Goal: Information Seeking & Learning: Check status

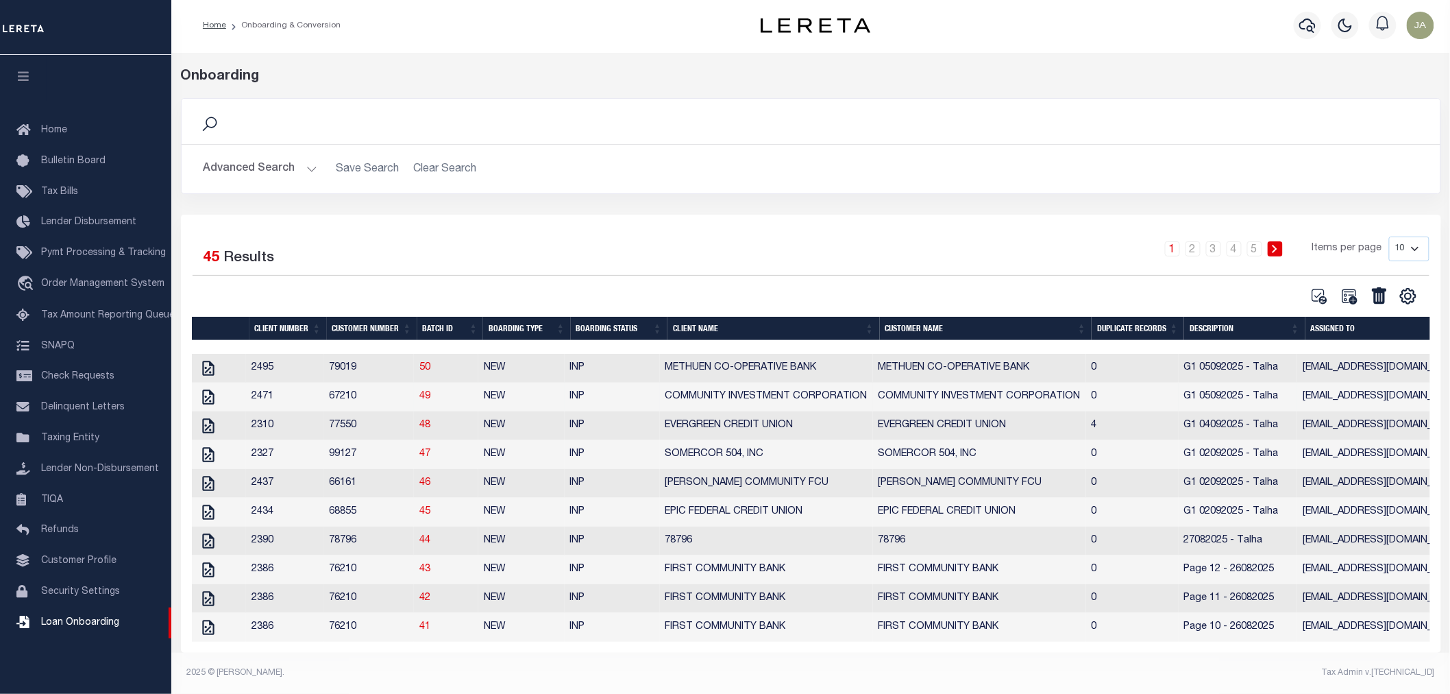
scroll to position [16, 0]
click at [1201, 241] on link "2" at bounding box center [1193, 248] width 15 height 15
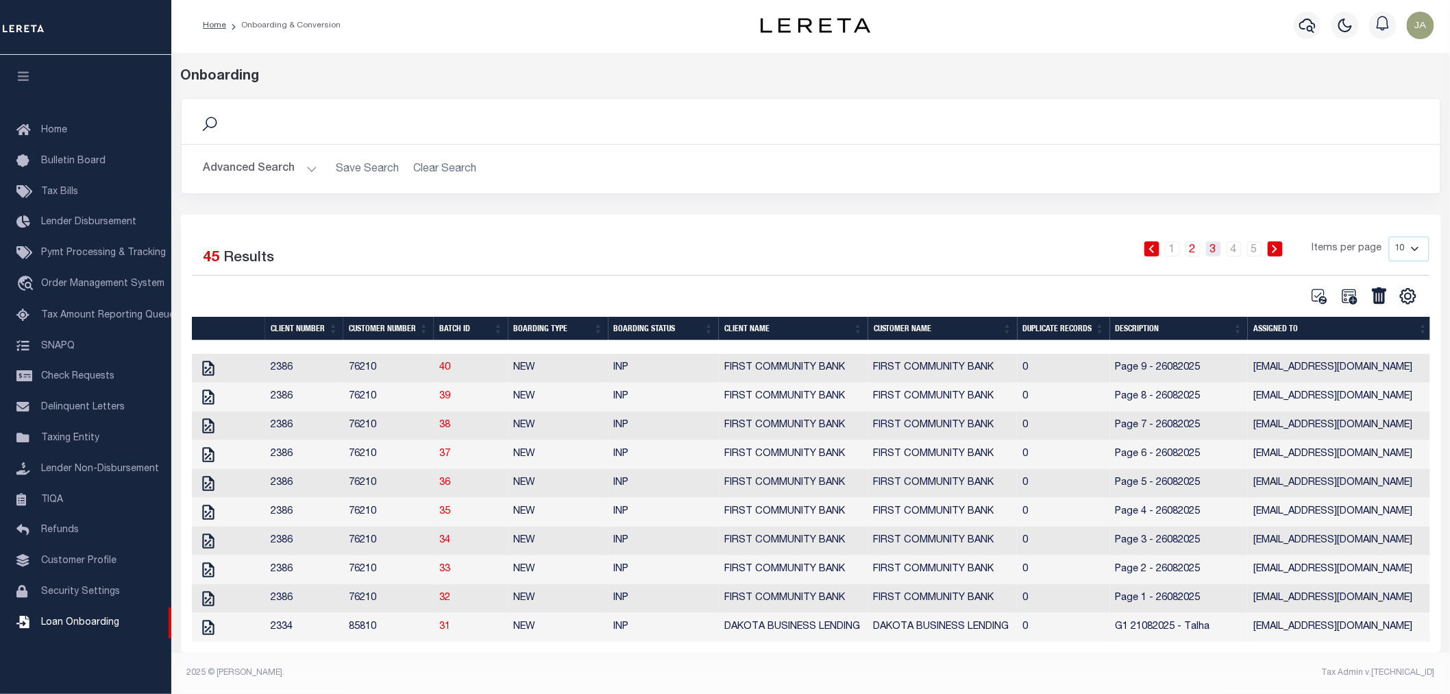
click at [1221, 241] on link "3" at bounding box center [1213, 248] width 15 height 15
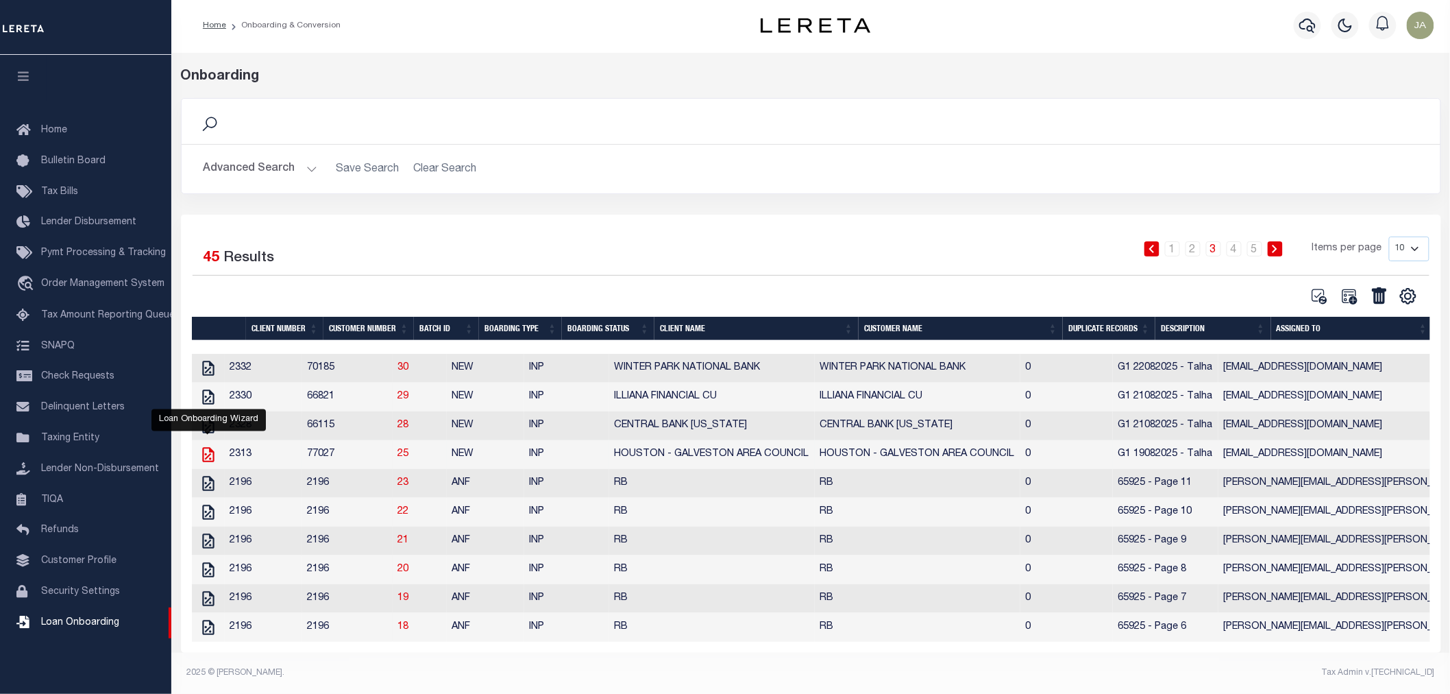
click at [209, 446] on icon at bounding box center [208, 455] width 18 height 18
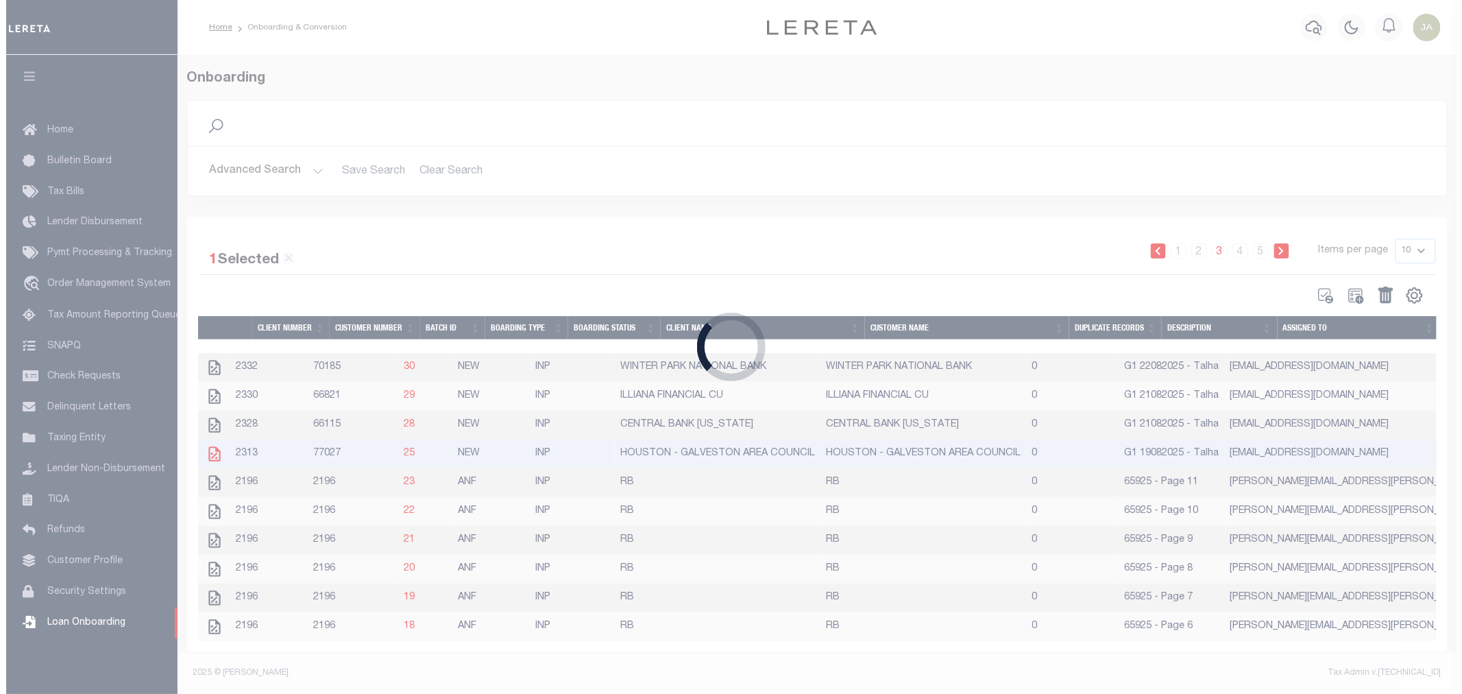
scroll to position [5, 0]
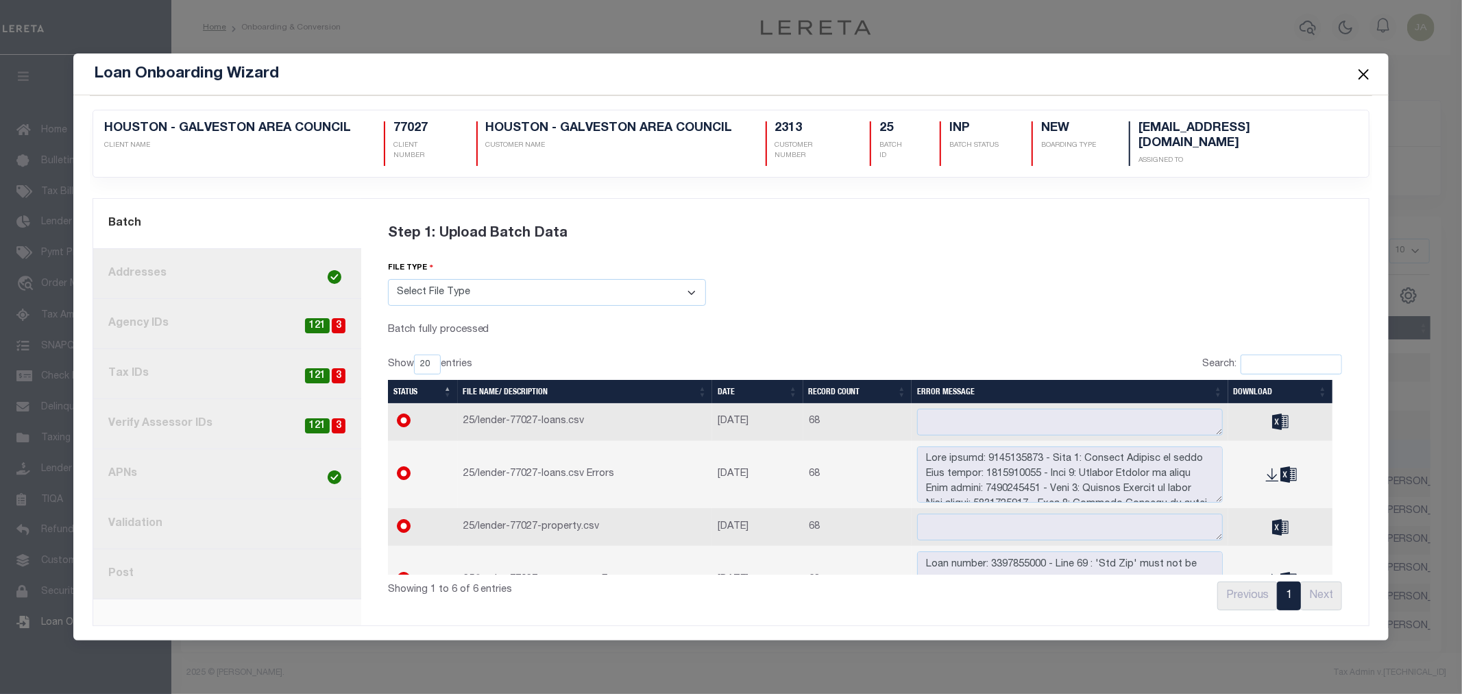
click at [207, 576] on link "8. Post" at bounding box center [227, 574] width 268 height 50
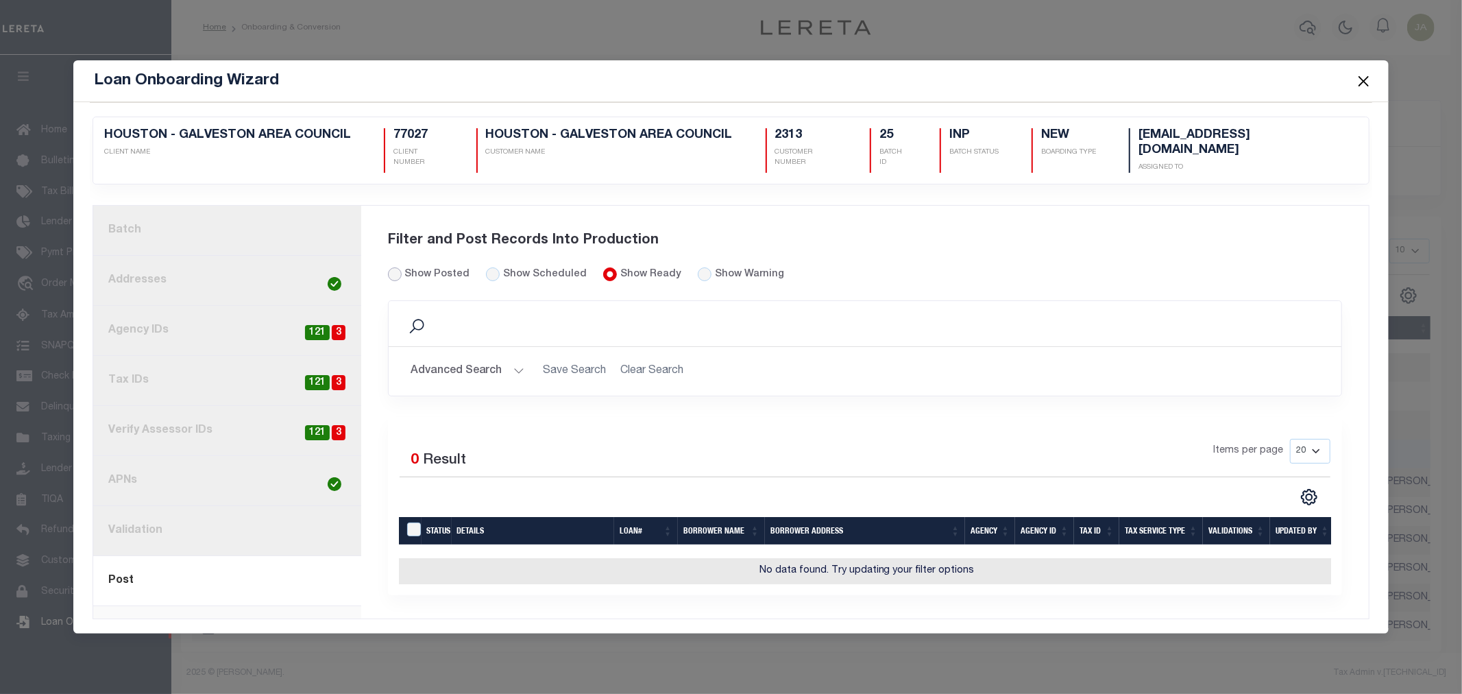
click at [392, 267] on input "Show Posted" at bounding box center [395, 274] width 14 height 14
radio input "true"
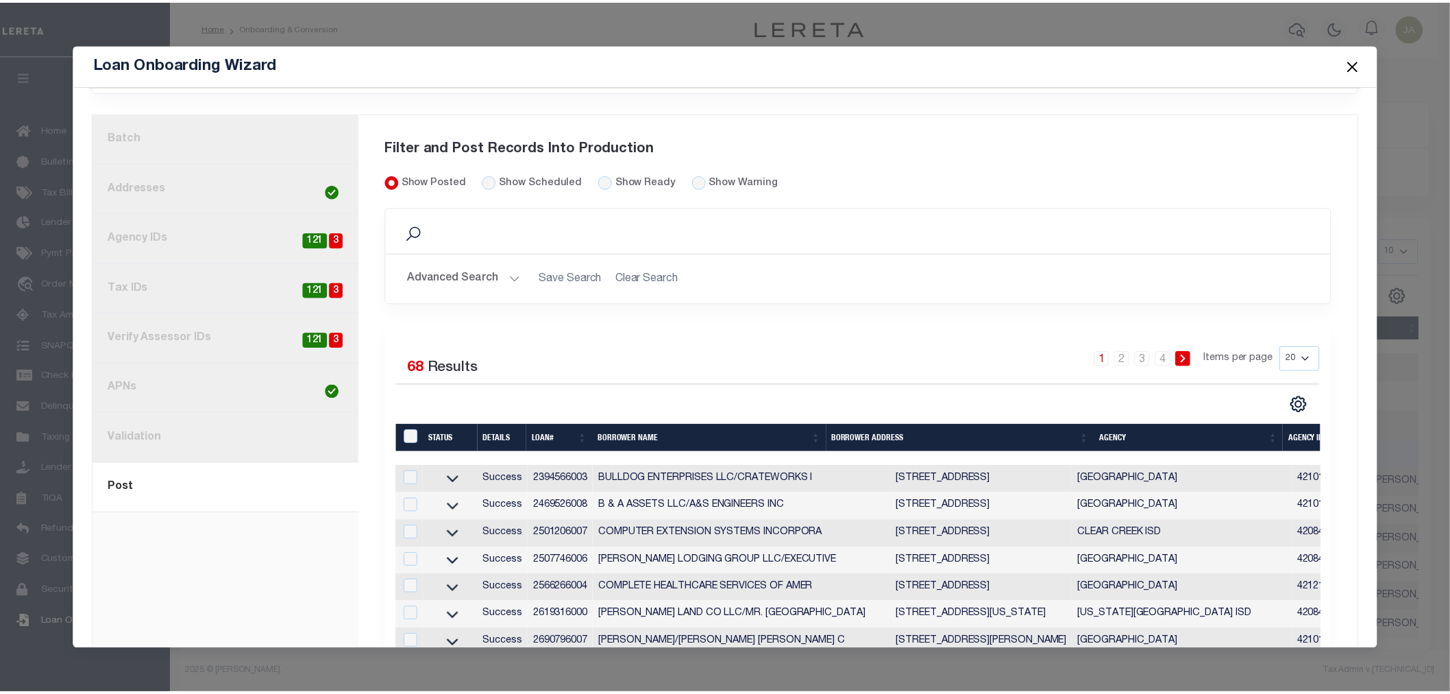
scroll to position [0, 0]
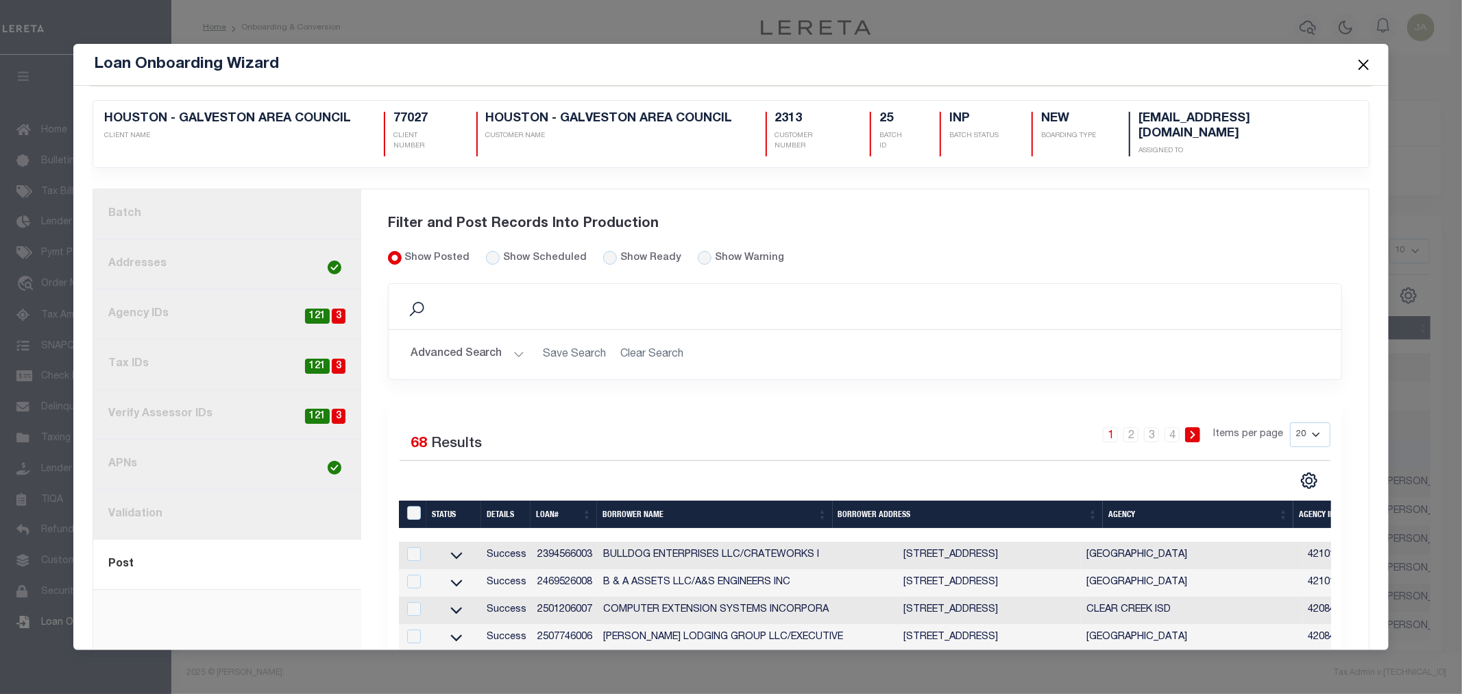
click at [1367, 67] on button "Close" at bounding box center [1363, 65] width 18 height 18
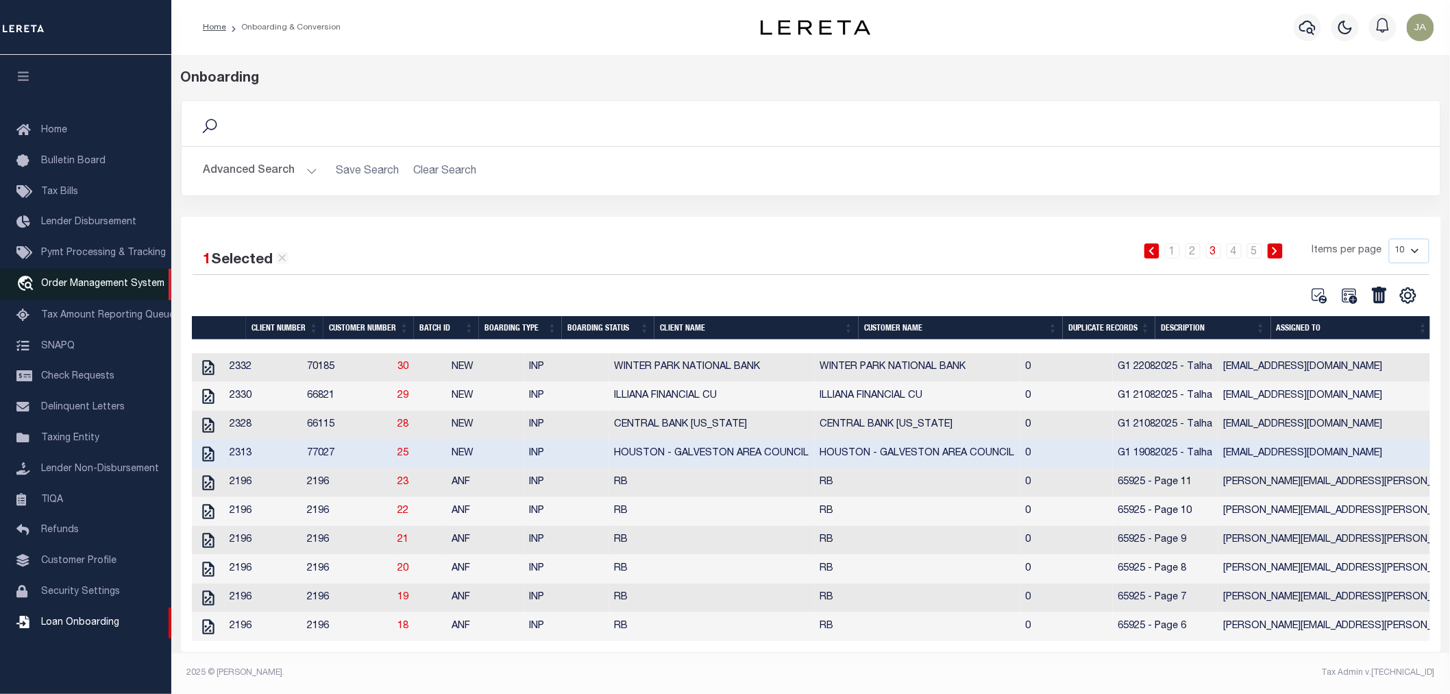
click at [83, 286] on span "Order Management System" at bounding box center [102, 284] width 123 height 10
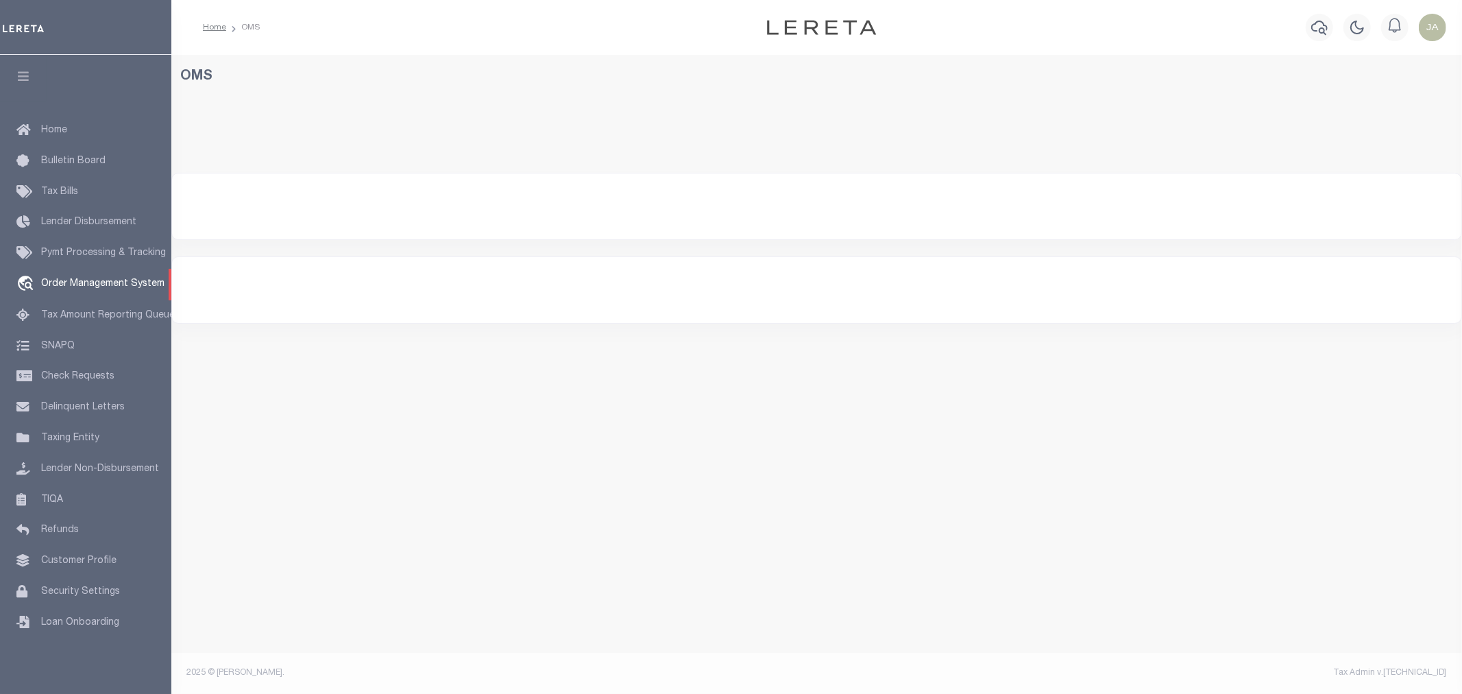
select select
select select "200"
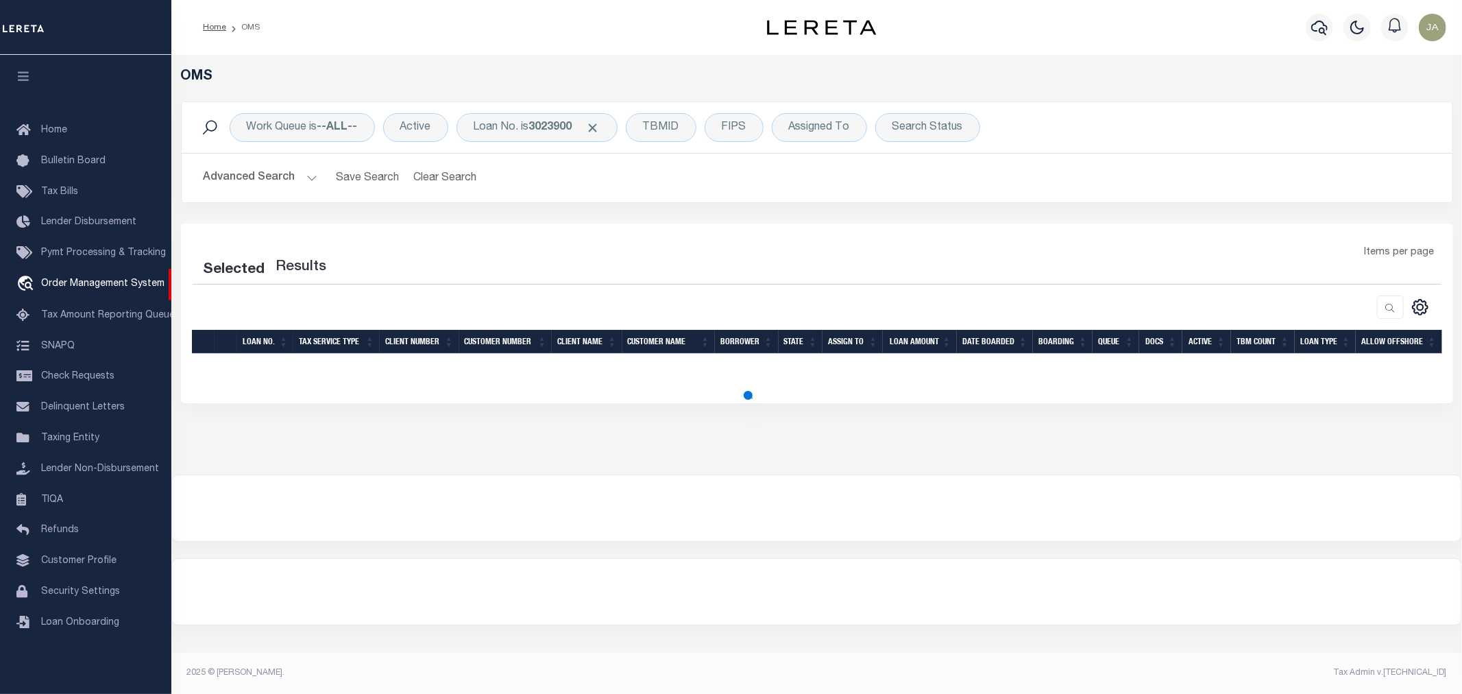
select select "200"
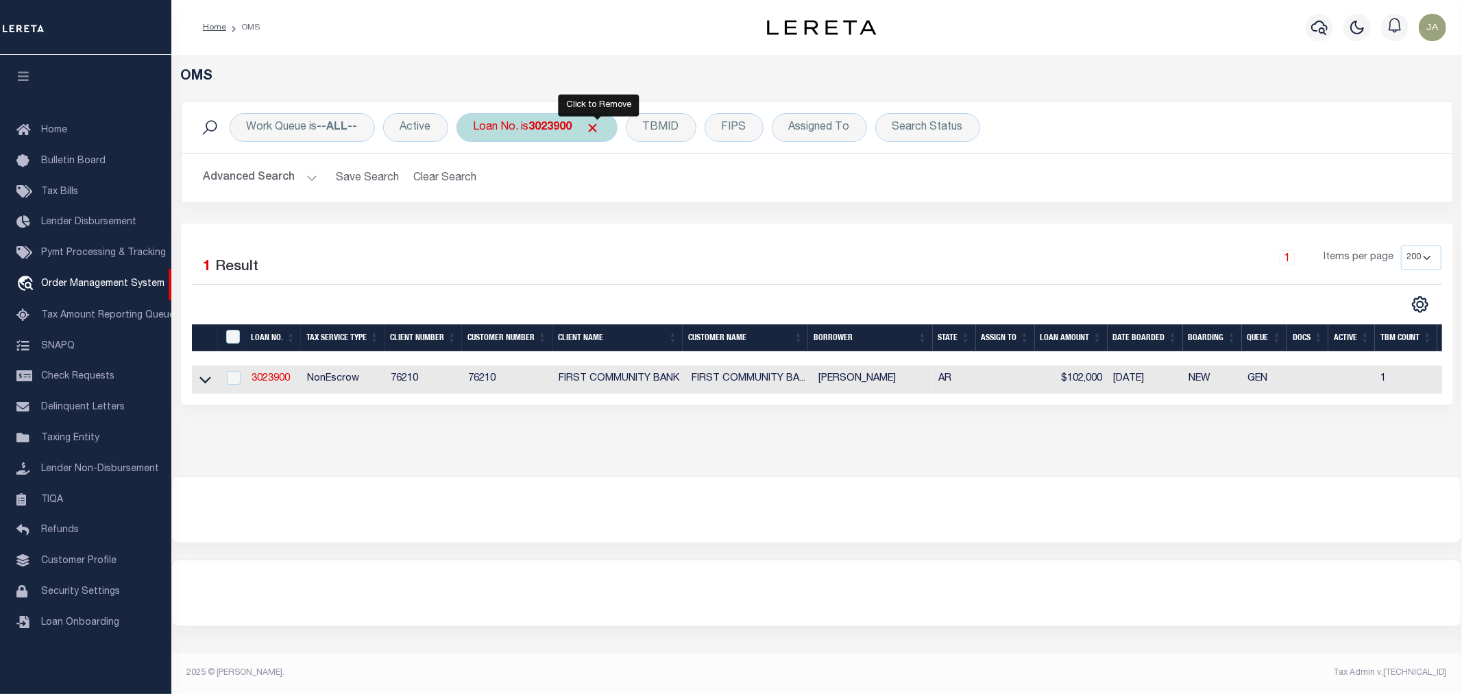
click at [598, 127] on span "Click to Remove" at bounding box center [593, 128] width 14 height 14
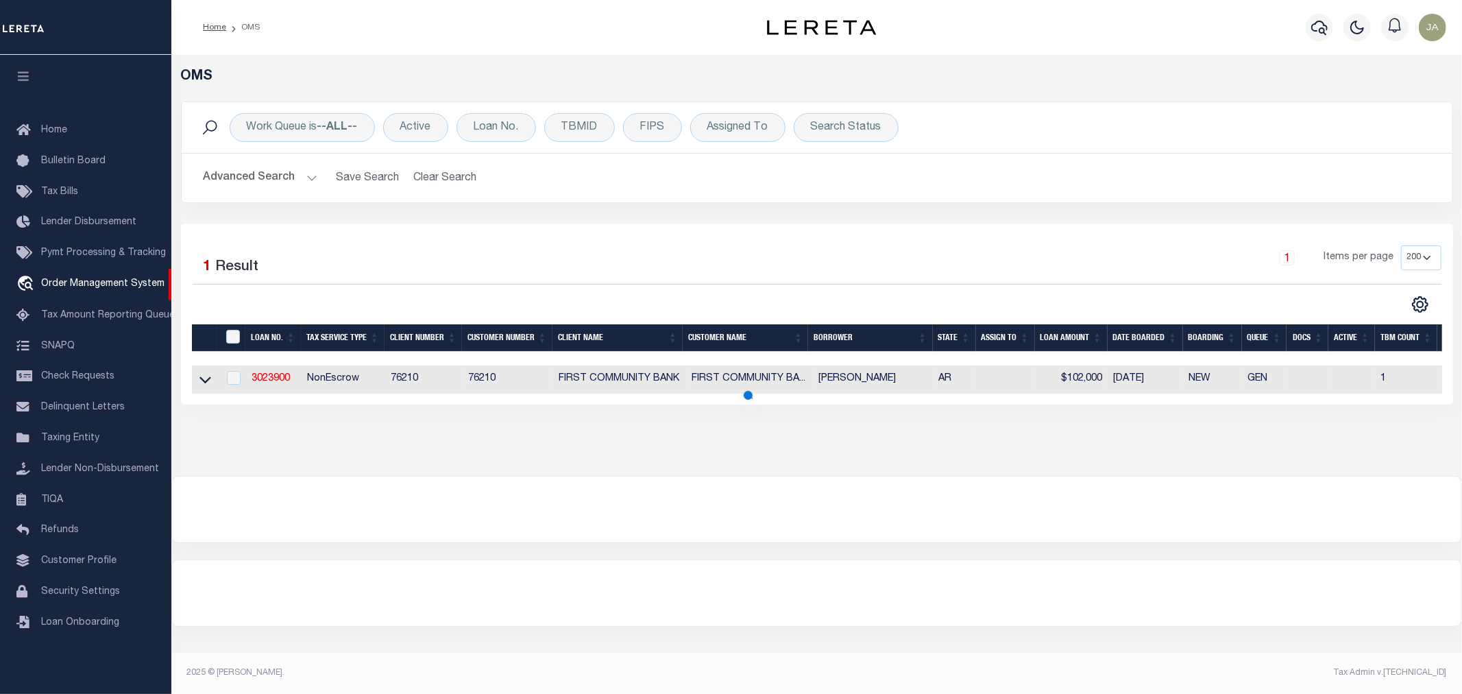
click at [312, 177] on button "Advanced Search" at bounding box center [261, 178] width 114 height 27
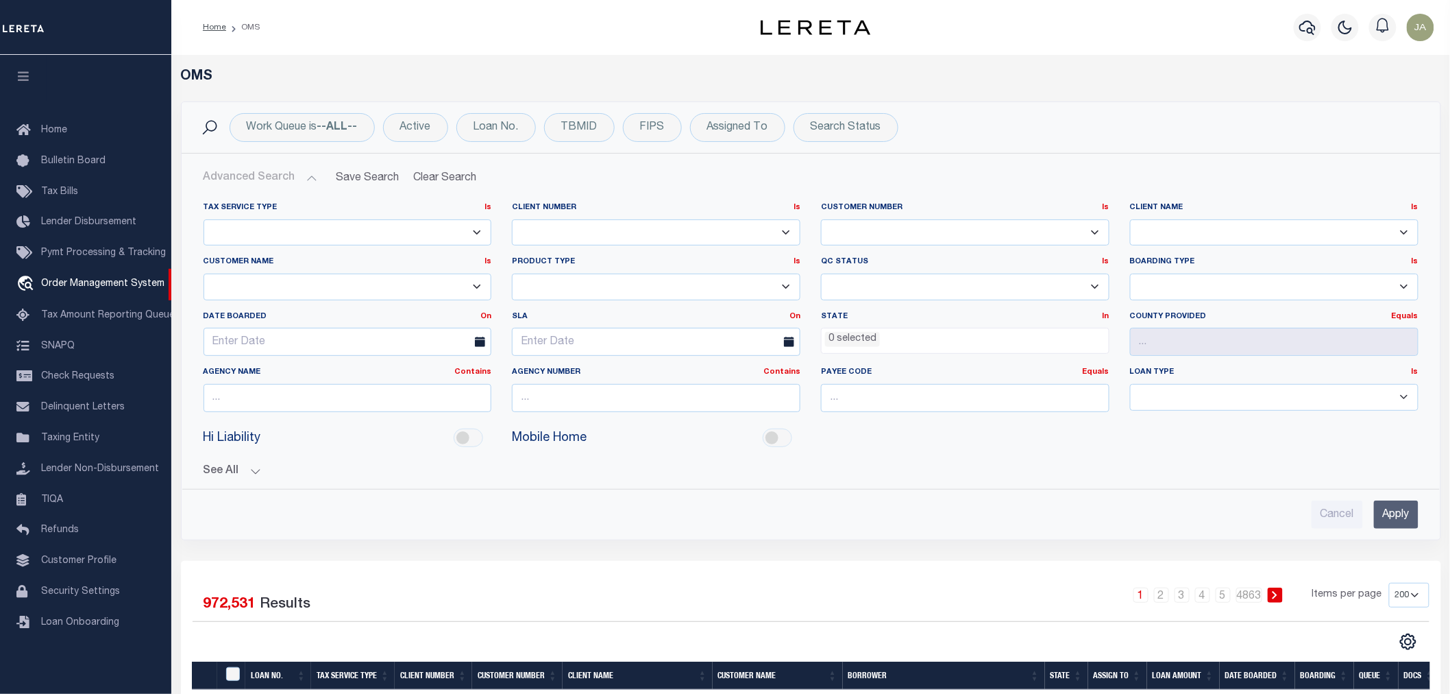
click at [923, 229] on select "1011 1012 1013 1014 101814 101862 1019 1042 1049 1052 1053 1055 1058 1061 1063 …" at bounding box center [965, 232] width 289 height 27
select select "77027"
click at [821, 219] on select "1011 1012 1013 1014 101814 101862 1019 1042 1049 1052 1053 1055 1058 1061 1063 …" at bounding box center [965, 232] width 289 height 27
click at [1276, 228] on select "78796 AB ABL Accumatch - Refunds AF AFCU AgustinADLQBank AgustinDtrackBank ALB …" at bounding box center [1274, 232] width 289 height 27
select select "HOUSTON - GALVESTON AREA COUNCIL"
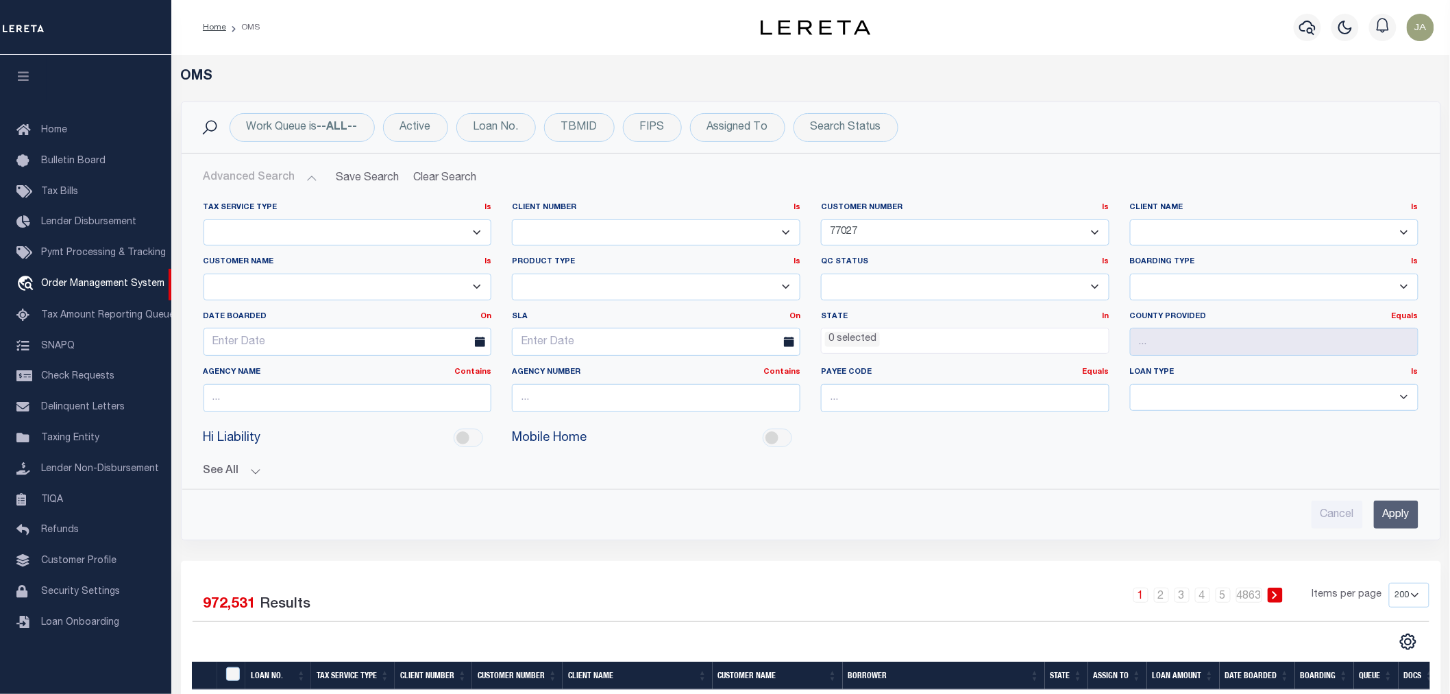
click at [1130, 219] on select "78796 AB ABL Accumatch - Refunds AF AFCU AgustinADLQBank AgustinDtrackBank ALB …" at bounding box center [1274, 232] width 289 height 27
click at [474, 230] on select "Escrow NonEscrow" at bounding box center [348, 232] width 289 height 27
click at [250, 476] on button "See All" at bounding box center [811, 471] width 1215 height 13
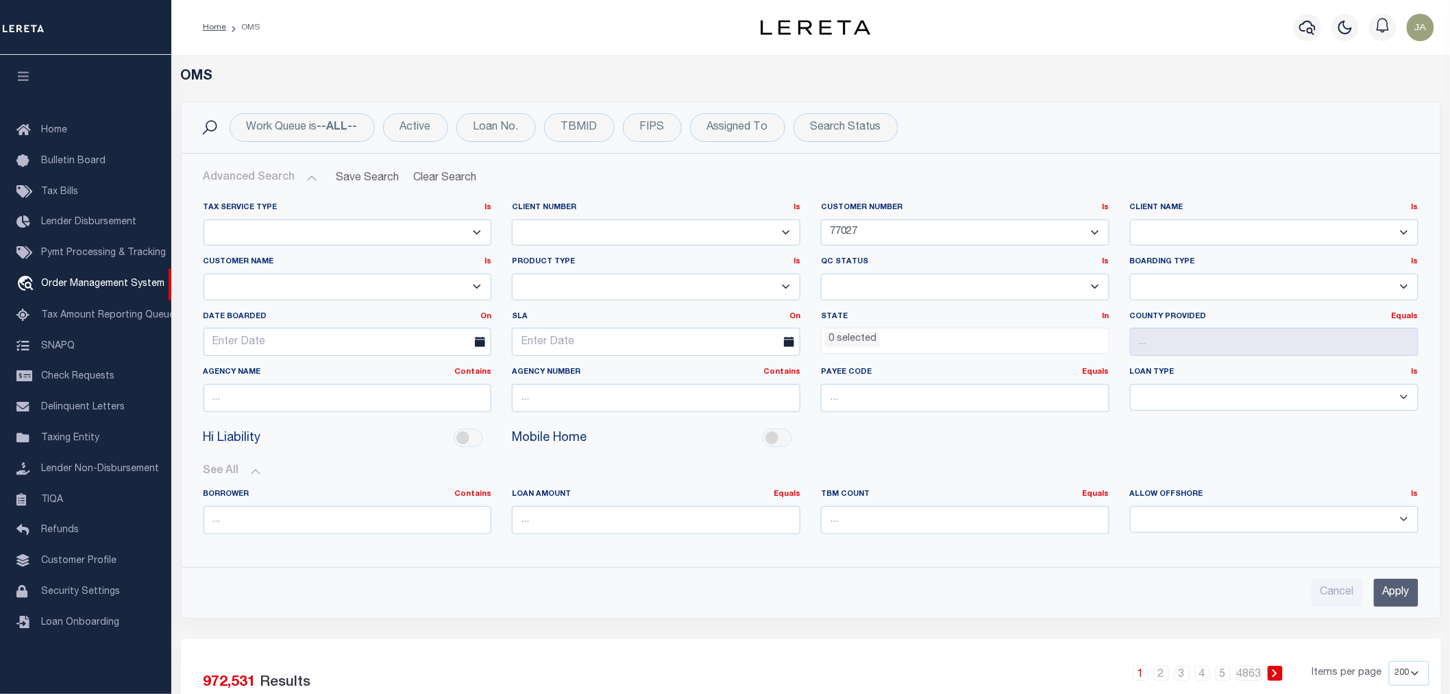
click at [1404, 393] on select "Residential Commercial" at bounding box center [1274, 397] width 289 height 27
click at [1402, 597] on input "Apply" at bounding box center [1396, 593] width 45 height 28
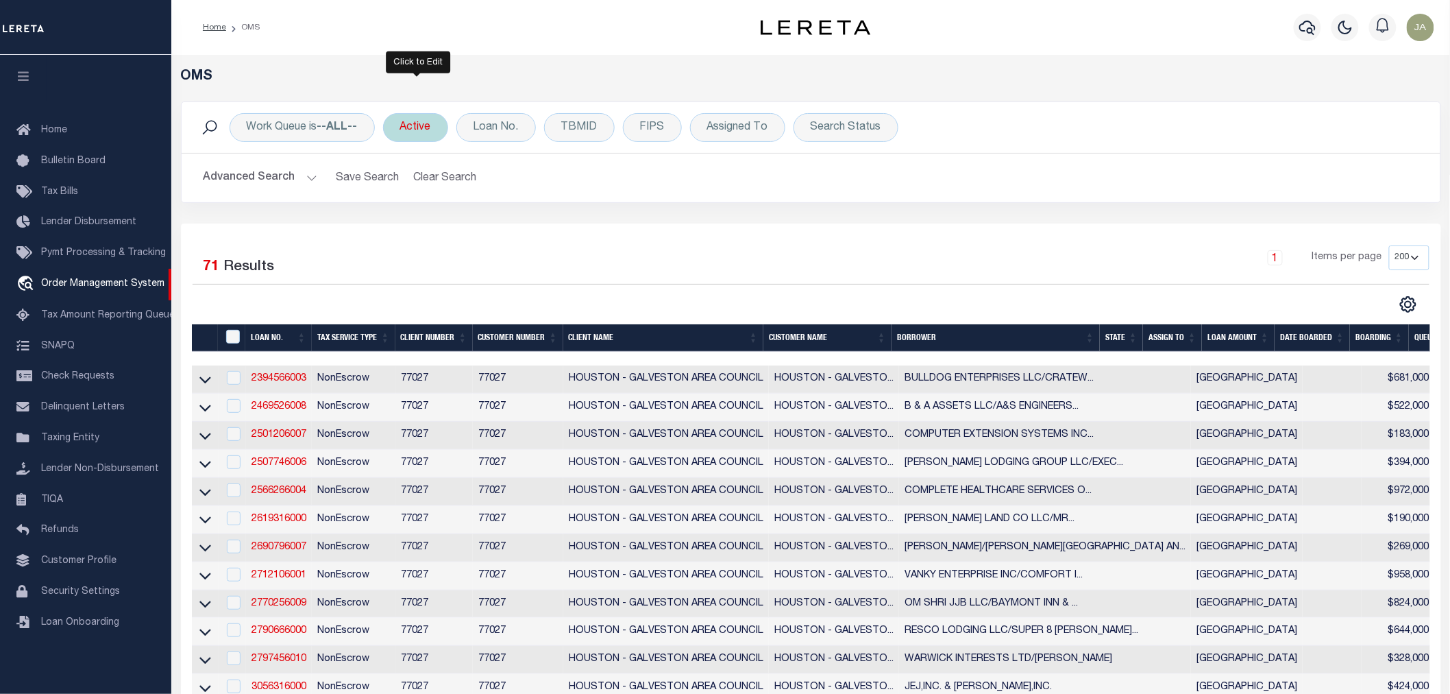
click at [428, 133] on div "Active" at bounding box center [415, 127] width 65 height 29
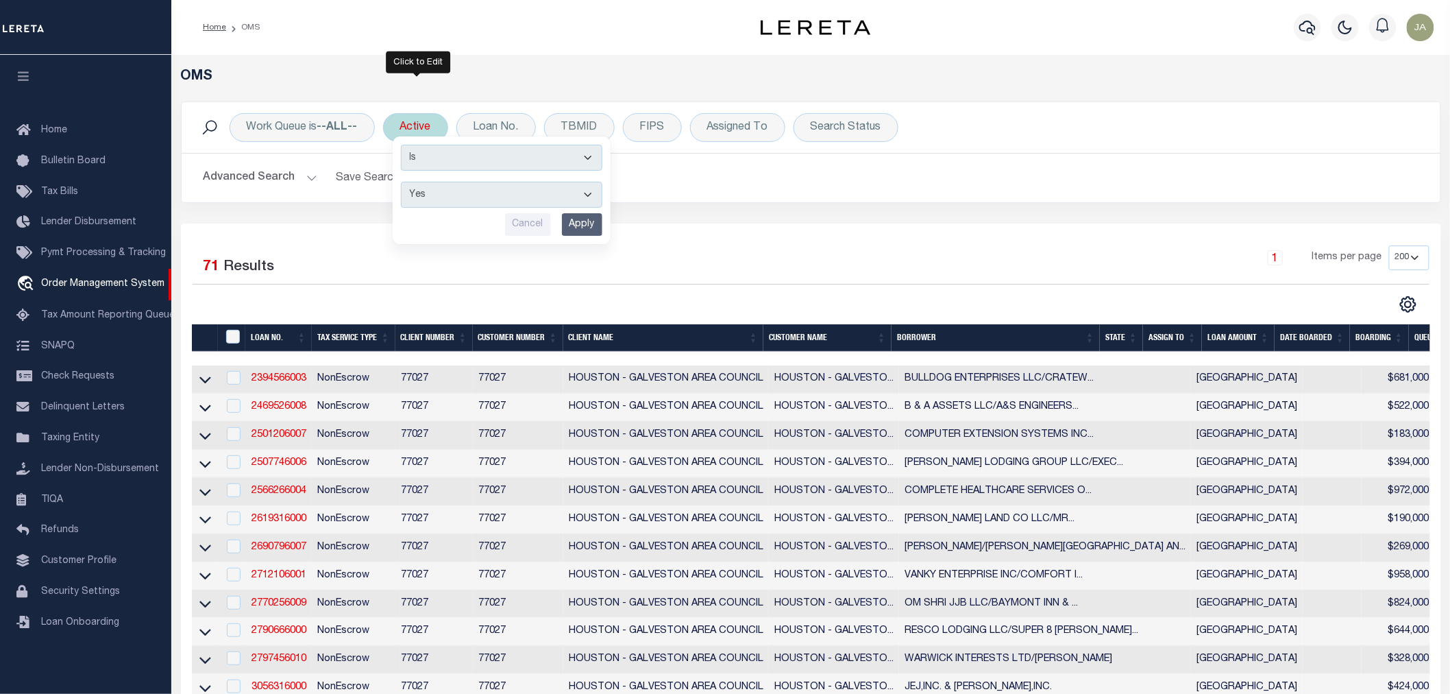
click at [473, 193] on select "Yes No" at bounding box center [502, 195] width 202 height 26
click at [739, 213] on div "Work Queue is --ALL-- Active Is Contains Yes No Cancel Apply Loan No. TBMID FIP…" at bounding box center [811, 162] width 1281 height 122
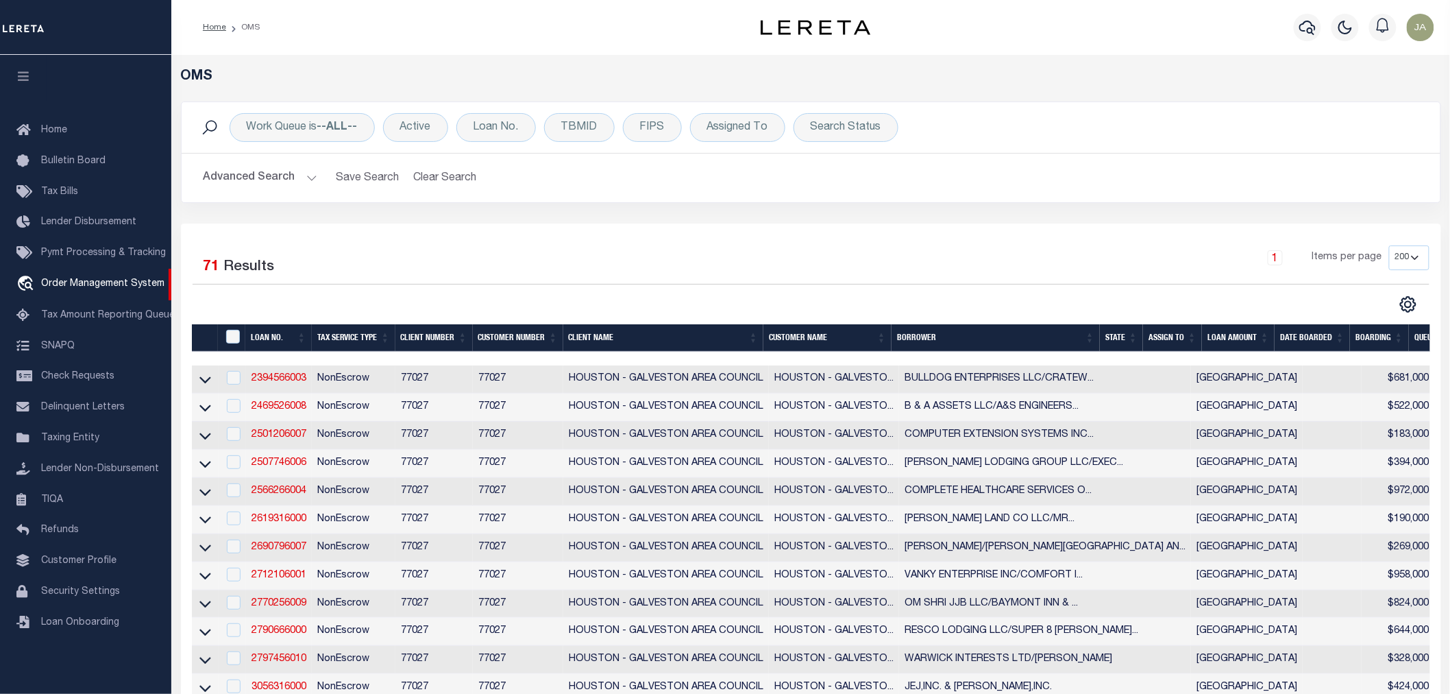
click at [407, 142] on div "Work Queue is --ALL-- Active Is Contains Yes No Cancel Apply Loan No. TBMID FIP…" at bounding box center [811, 127] width 1259 height 51
click at [418, 125] on div "Active Is Contains Yes No Cancel Apply" at bounding box center [415, 127] width 65 height 29
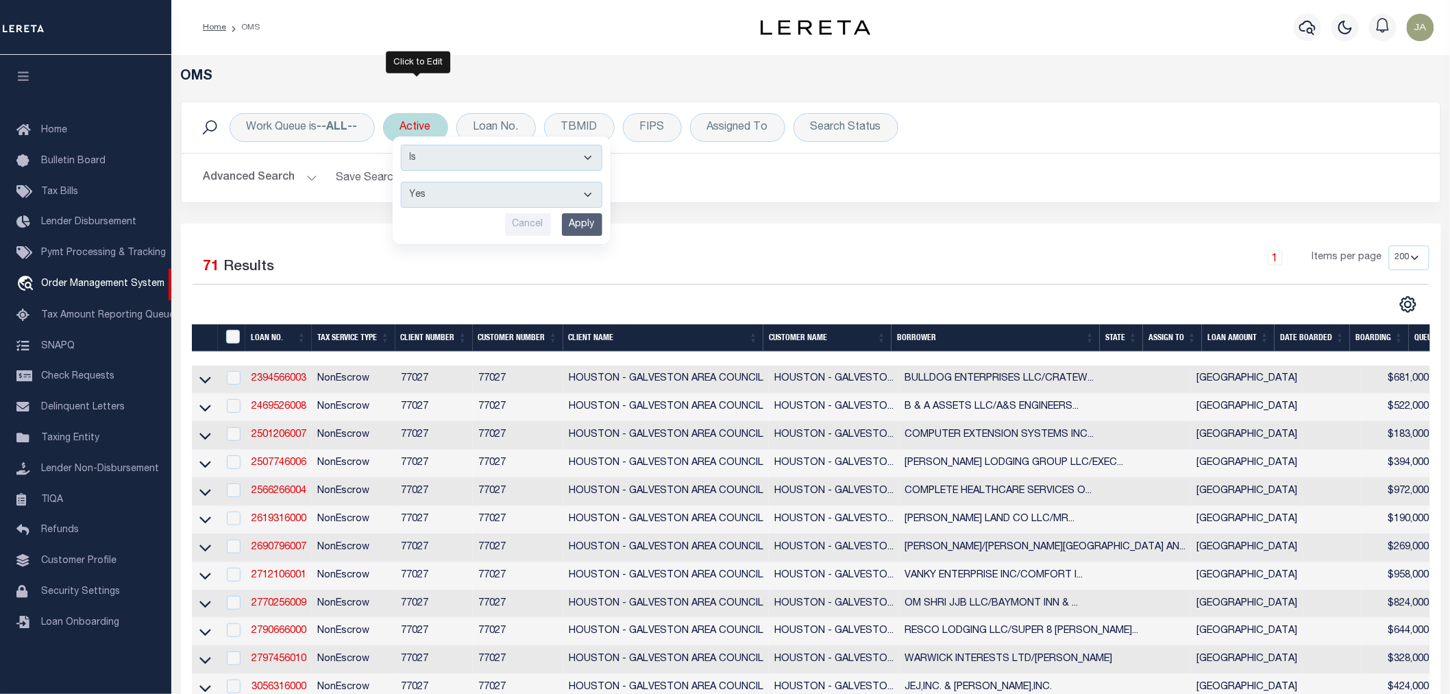
click at [593, 224] on input "Apply" at bounding box center [582, 224] width 40 height 23
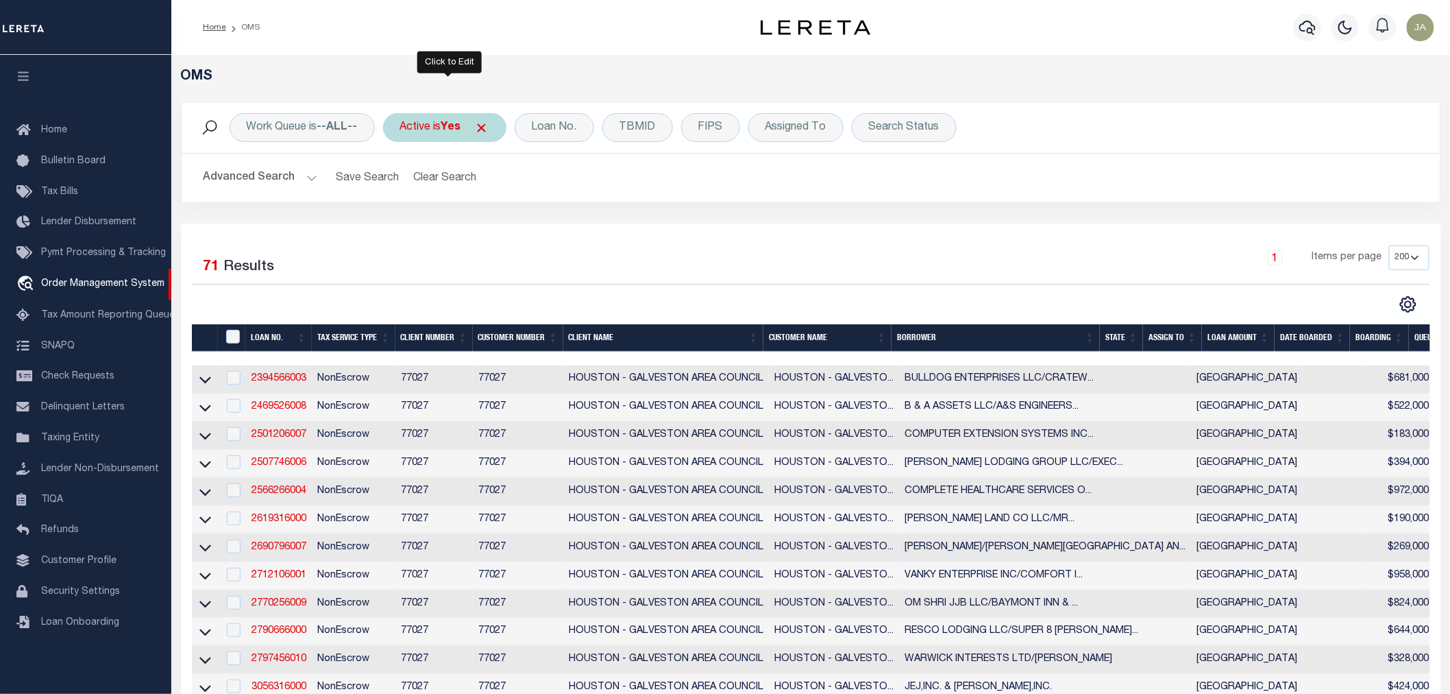
click at [454, 141] on div "Active is Yes" at bounding box center [444, 127] width 123 height 29
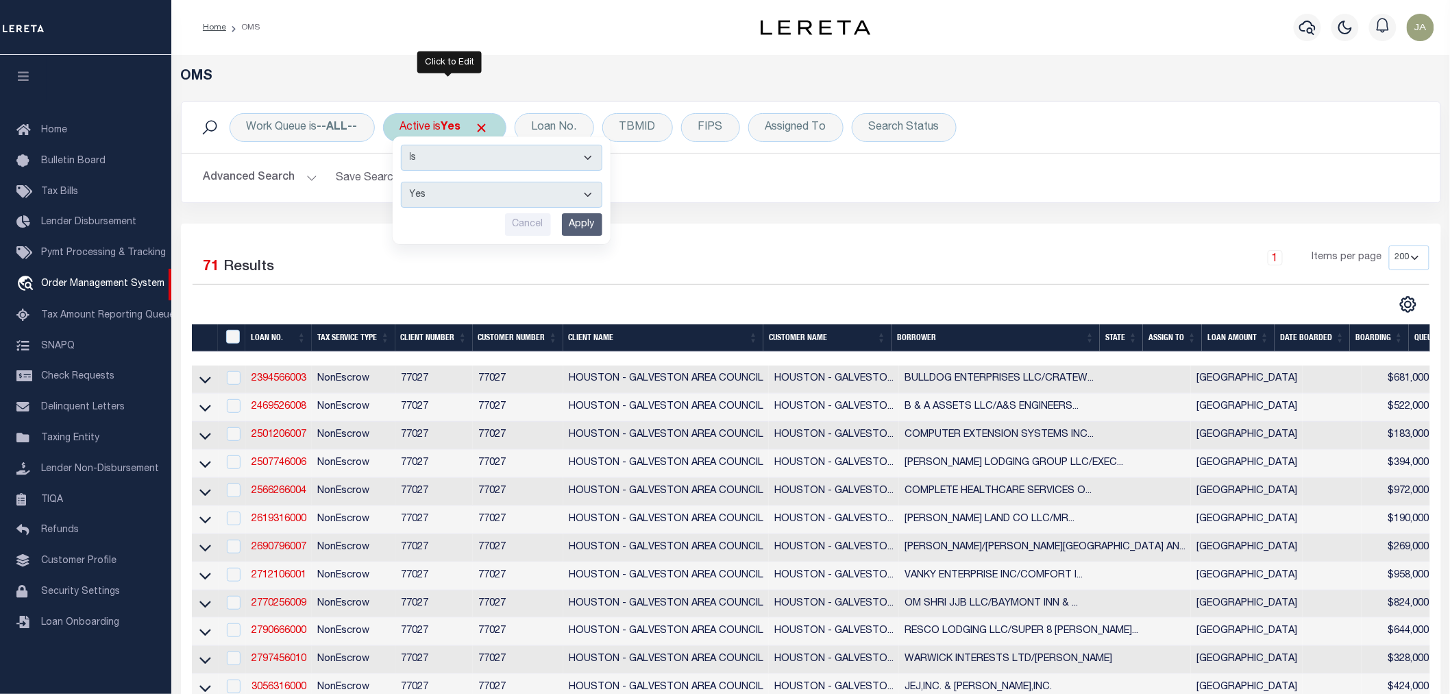
click at [482, 203] on select "Yes No" at bounding box center [502, 195] width 202 height 26
select select "false"
click at [403, 182] on select "Yes No" at bounding box center [502, 195] width 202 height 26
click at [600, 223] on input "Apply" at bounding box center [582, 224] width 40 height 23
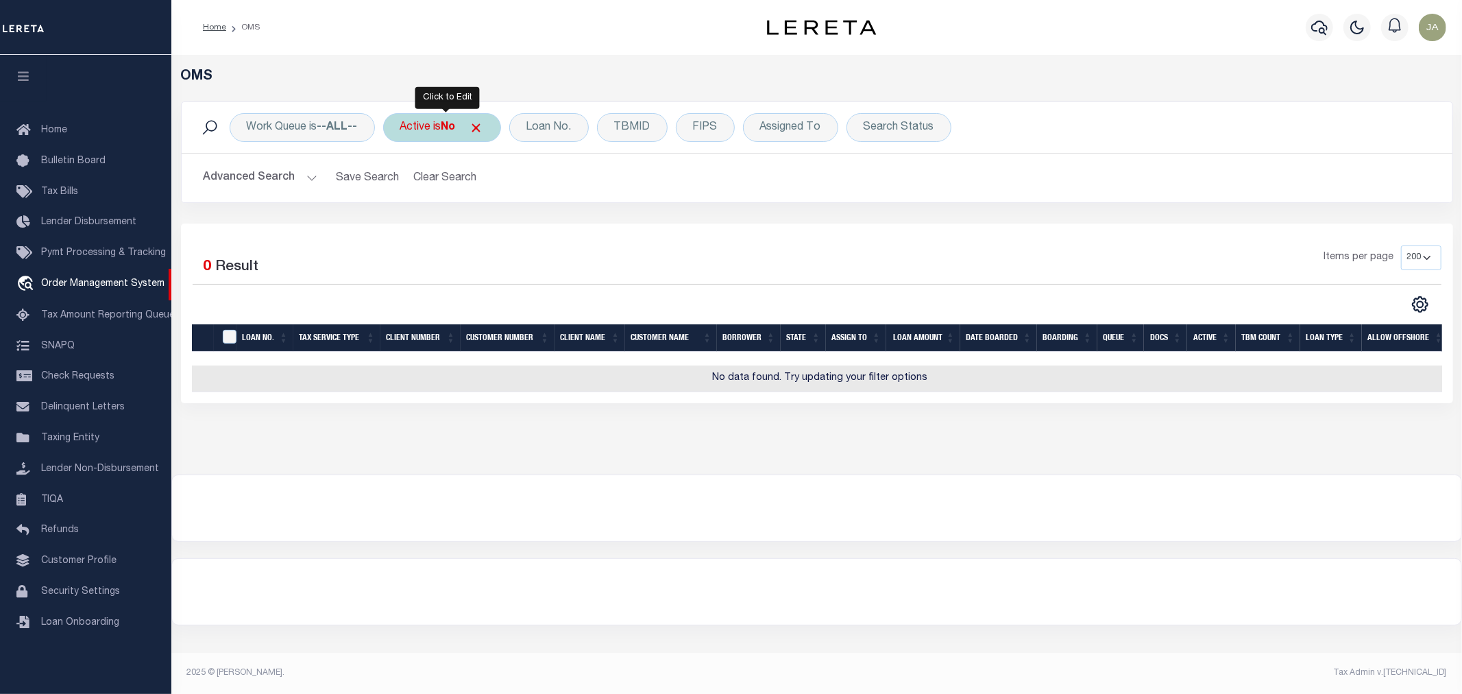
click at [440, 134] on div "Active is No" at bounding box center [442, 127] width 118 height 29
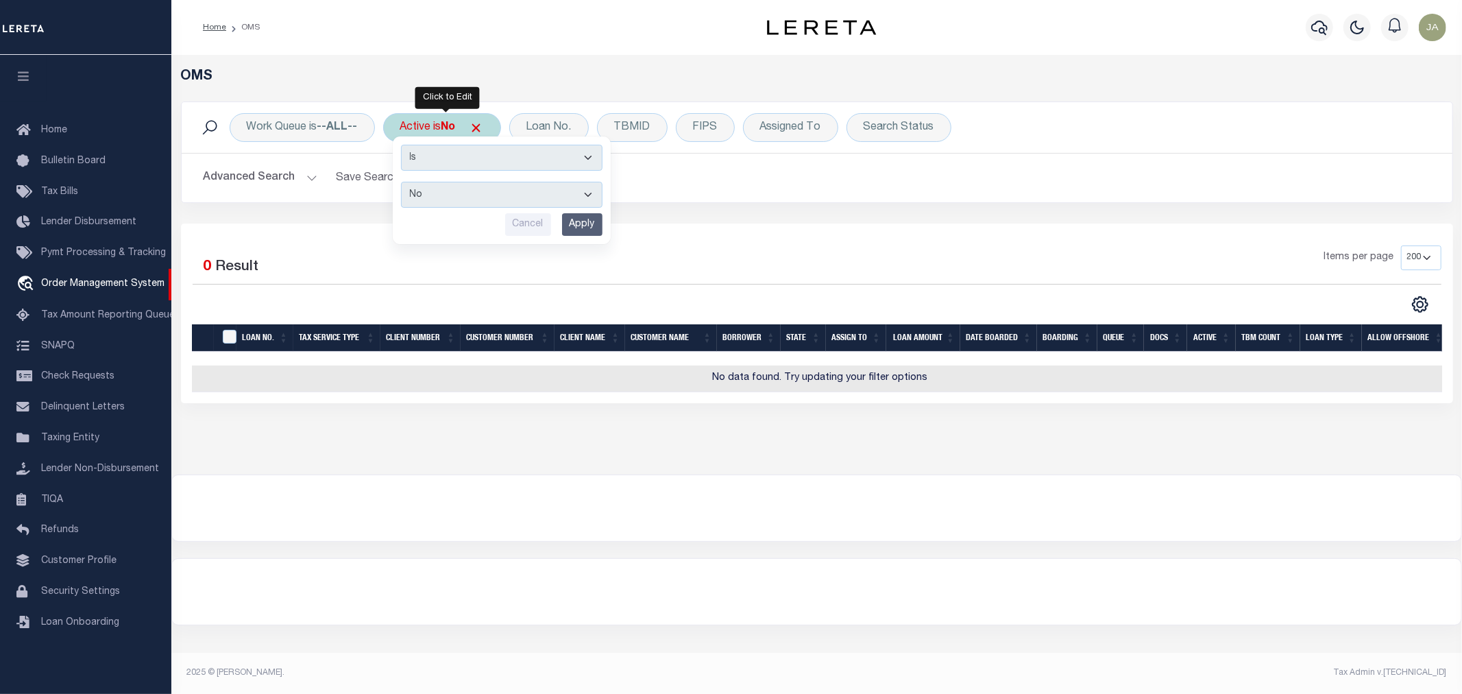
click at [452, 194] on select "Yes No" at bounding box center [502, 195] width 202 height 26
select select "true"
click at [403, 182] on select "Yes No" at bounding box center [502, 195] width 202 height 26
click at [572, 228] on input "Apply" at bounding box center [582, 224] width 40 height 23
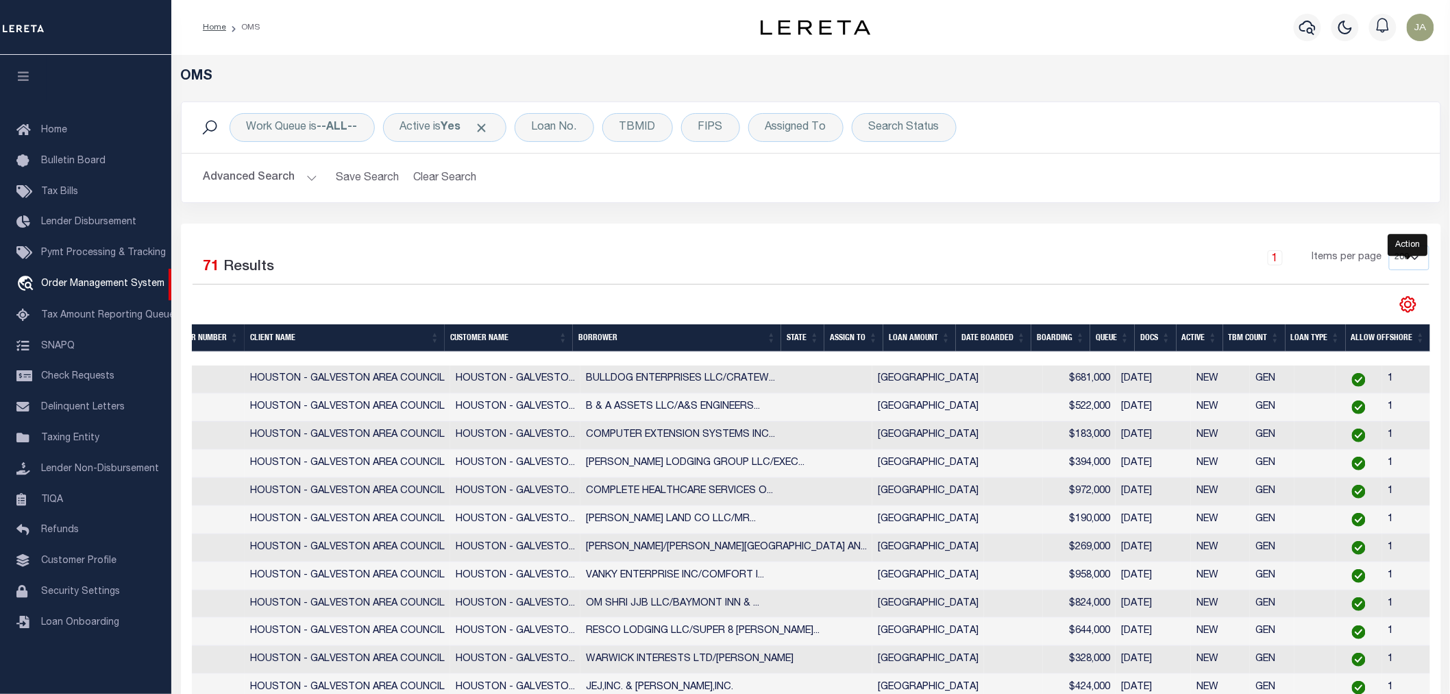
click at [1409, 310] on icon "" at bounding box center [1409, 304] width 18 height 18
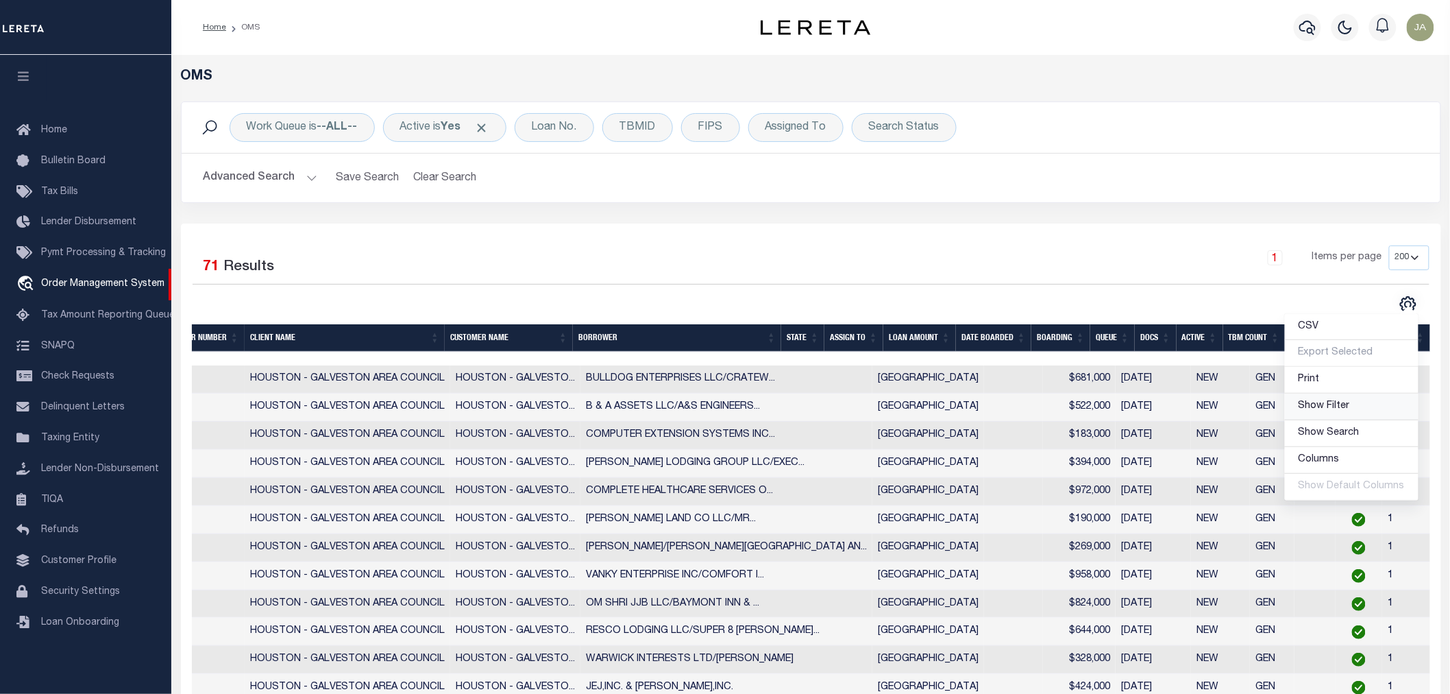
click at [1341, 404] on span "Show Filter" at bounding box center [1324, 406] width 51 height 10
select select
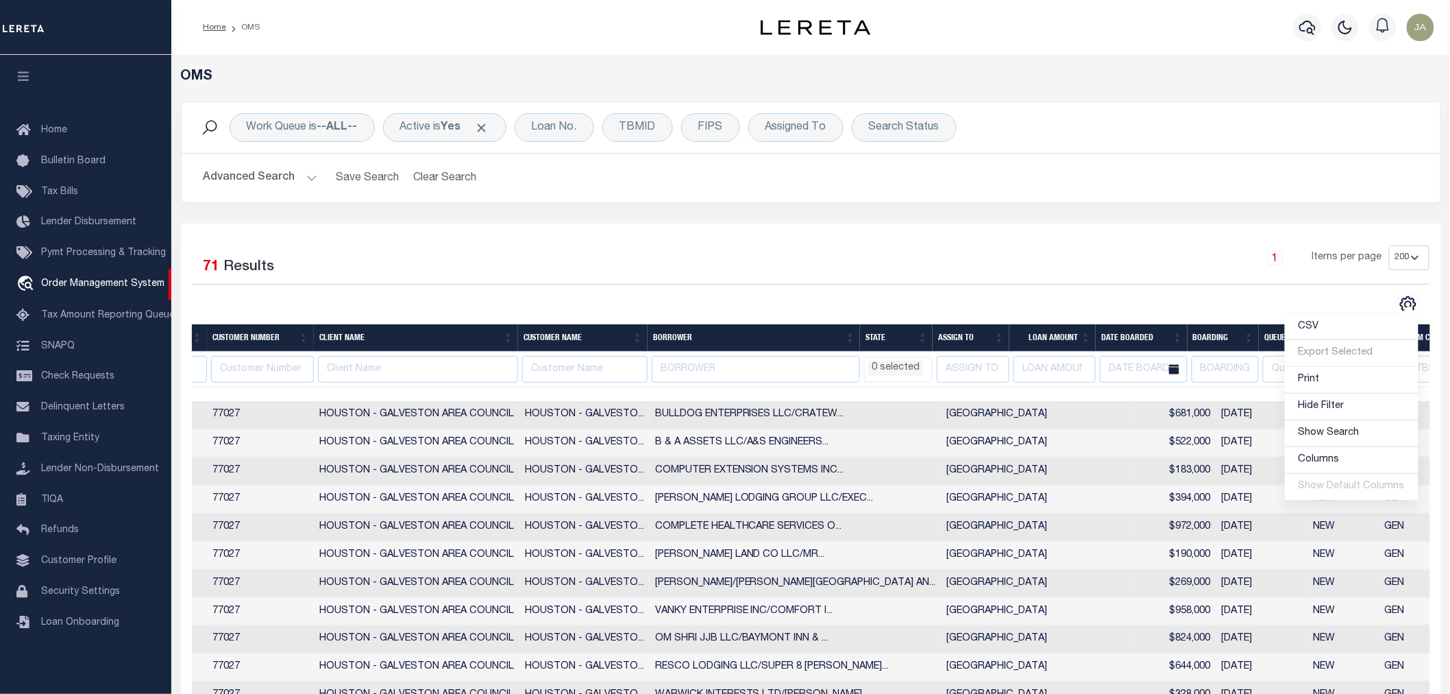
click at [1179, 367] on icon at bounding box center [1174, 369] width 10 height 10
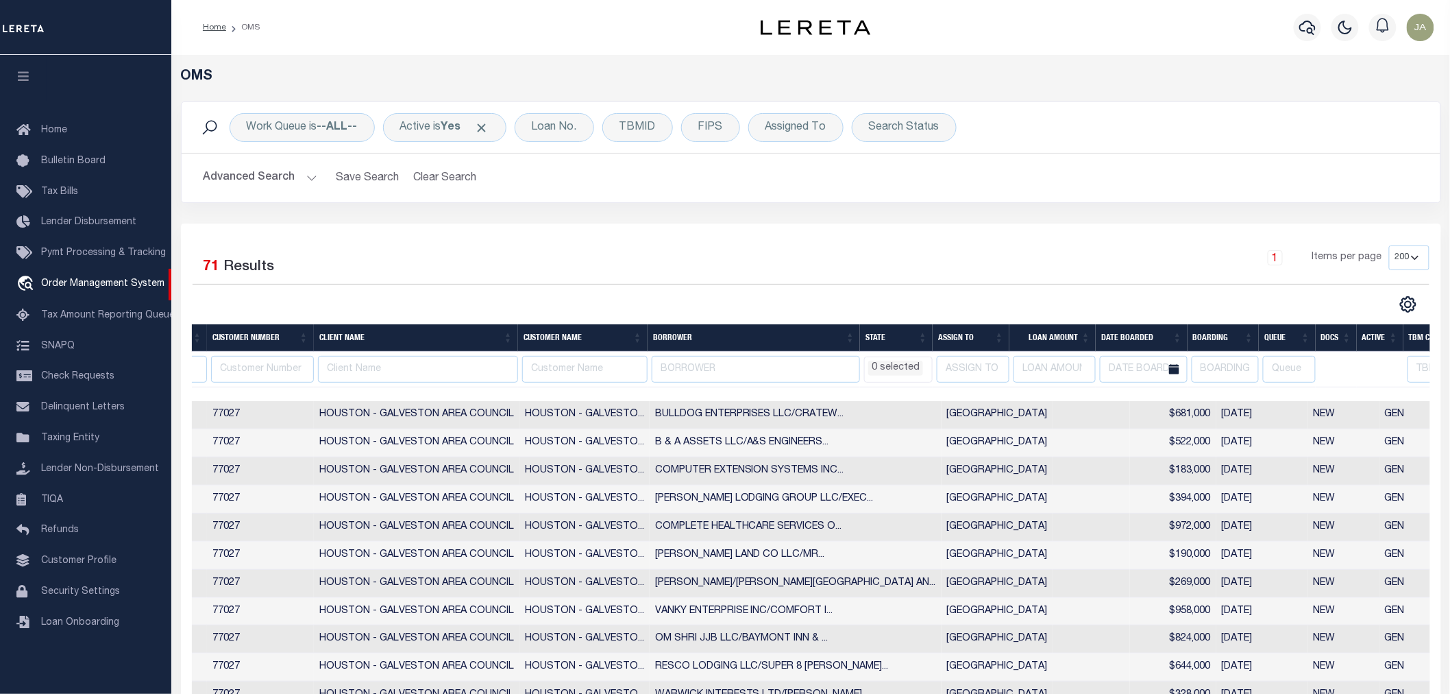
click at [1180, 367] on span at bounding box center [1174, 369] width 27 height 27
click at [1171, 370] on icon at bounding box center [1174, 369] width 10 height 10
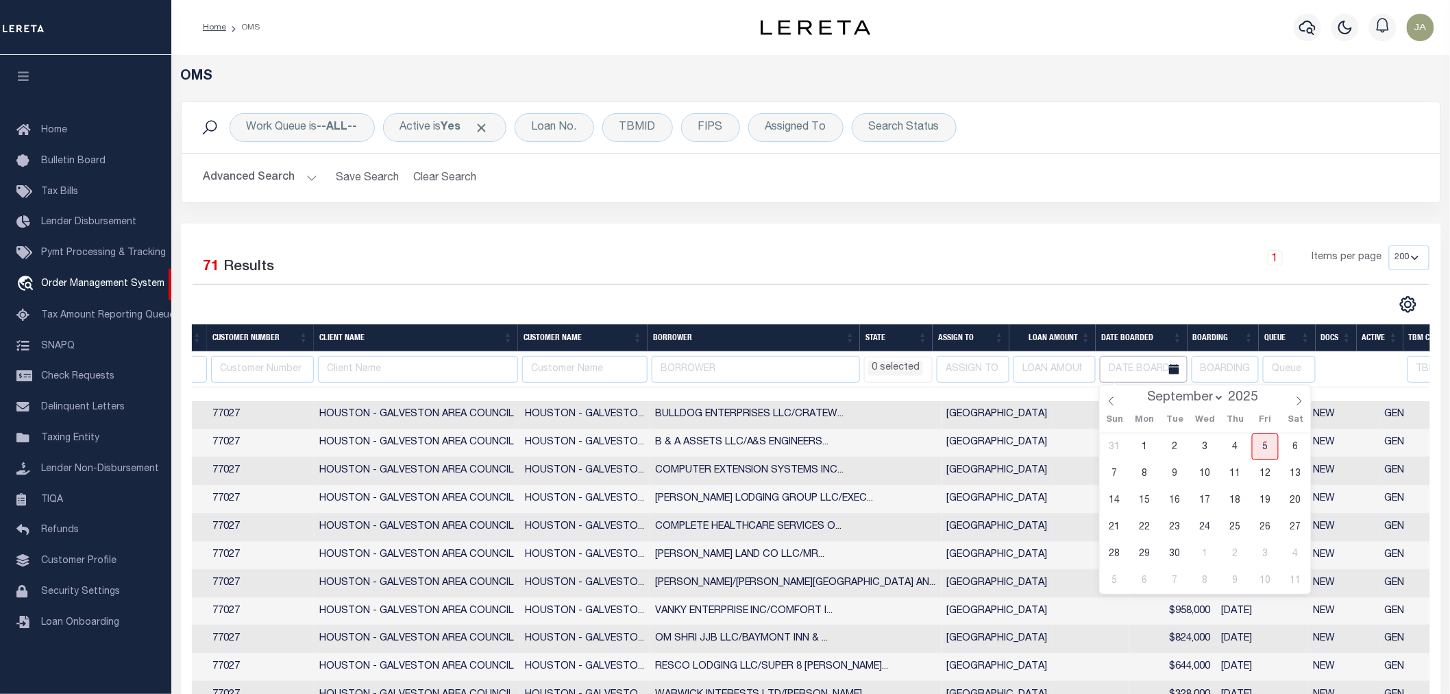
click at [1119, 372] on input "text" at bounding box center [1144, 369] width 88 height 27
click at [1116, 402] on icon at bounding box center [1112, 401] width 10 height 10
select select "7"
click at [1237, 499] on span "14" at bounding box center [1235, 500] width 27 height 27
type input "08-14-2025"
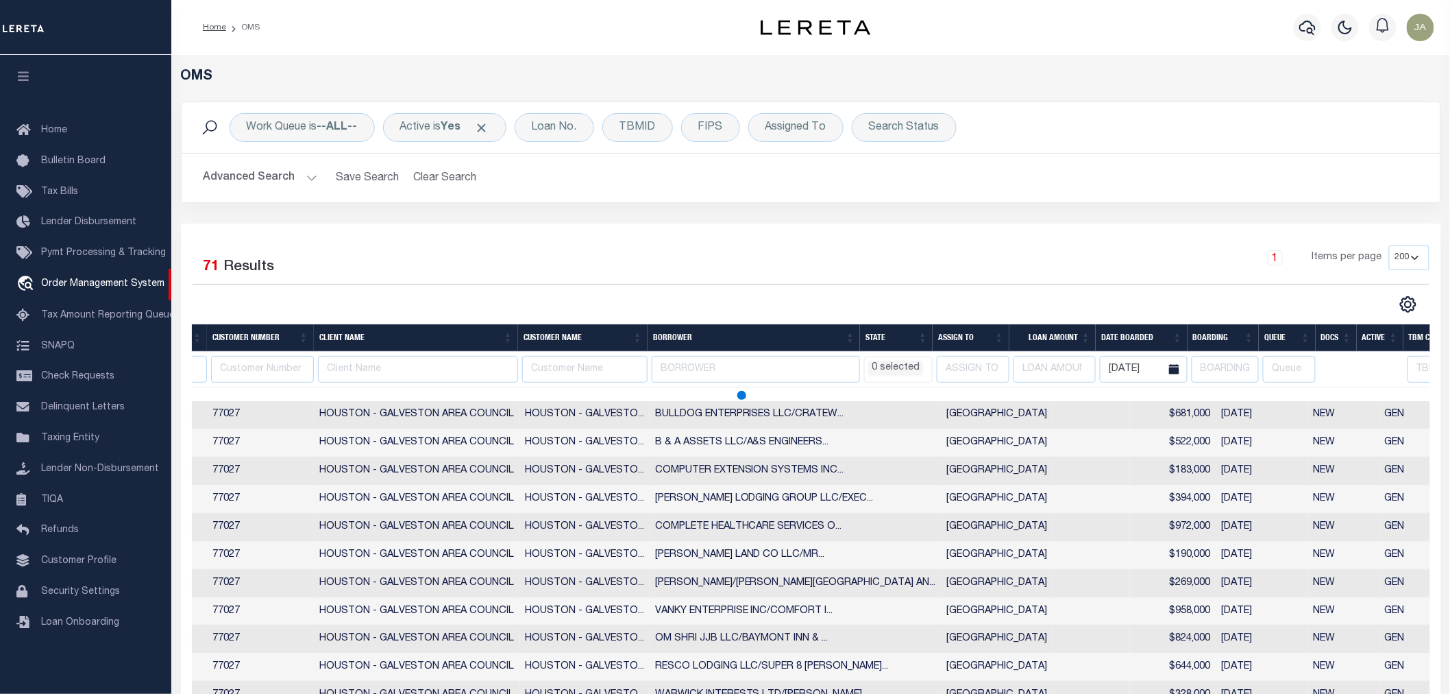
click at [1172, 365] on icon at bounding box center [1174, 369] width 10 height 10
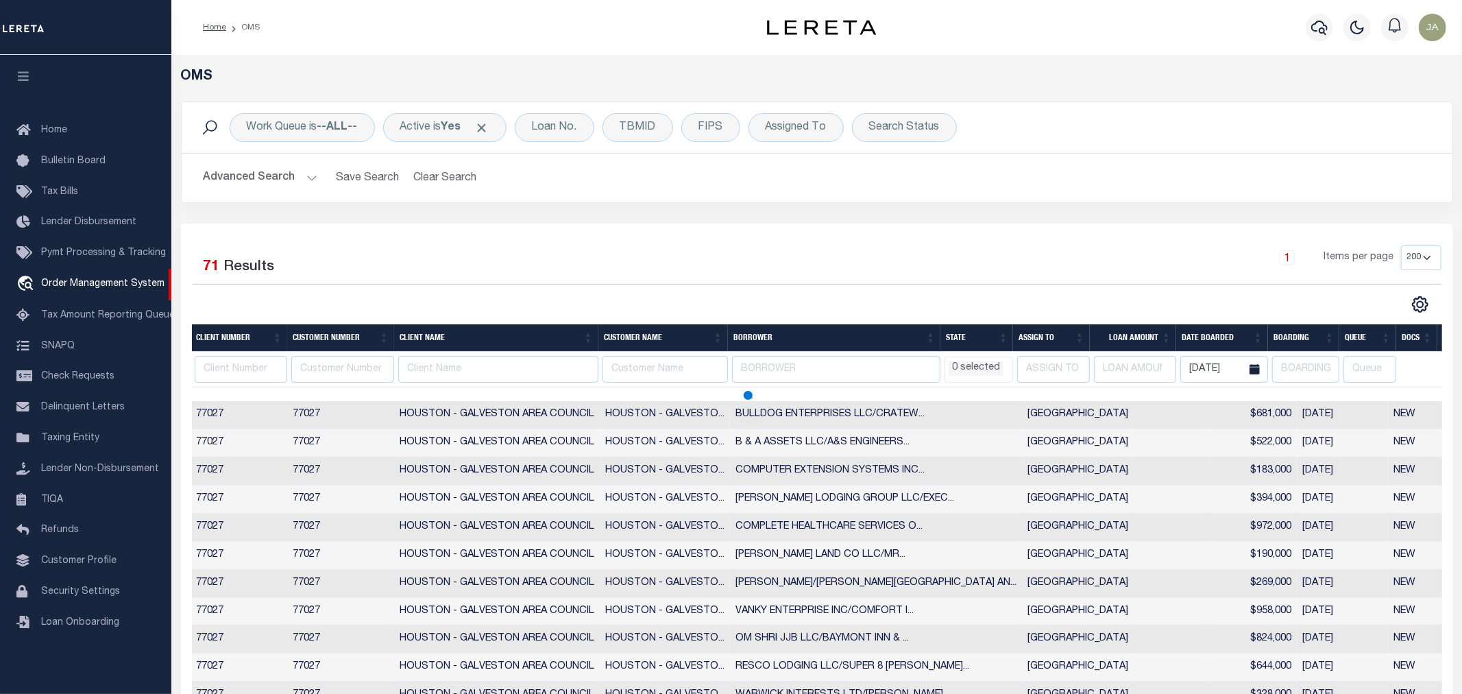
select select
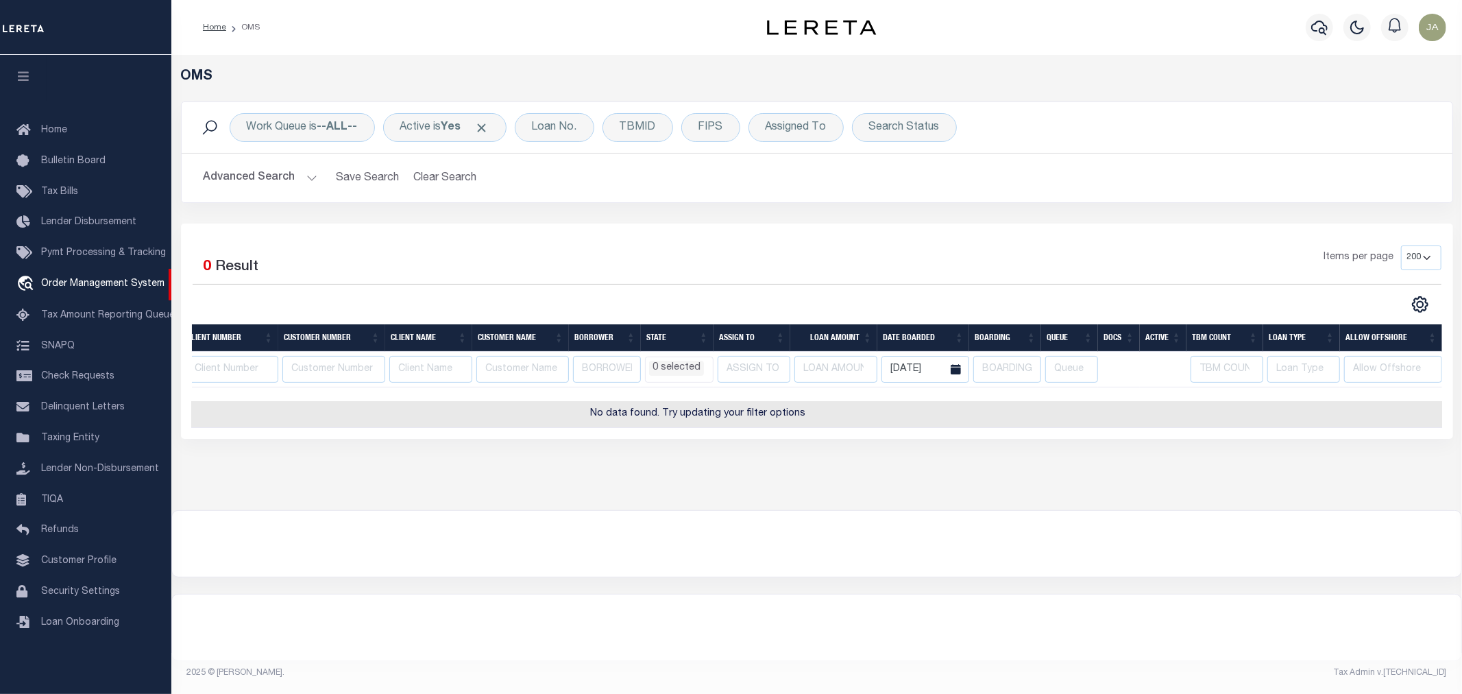
click at [955, 374] on icon at bounding box center [956, 369] width 10 height 10
click at [954, 365] on icon at bounding box center [956, 369] width 10 height 10
click at [957, 369] on icon at bounding box center [956, 369] width 10 height 10
click at [935, 367] on input "08-14-2025" at bounding box center [925, 369] width 88 height 27
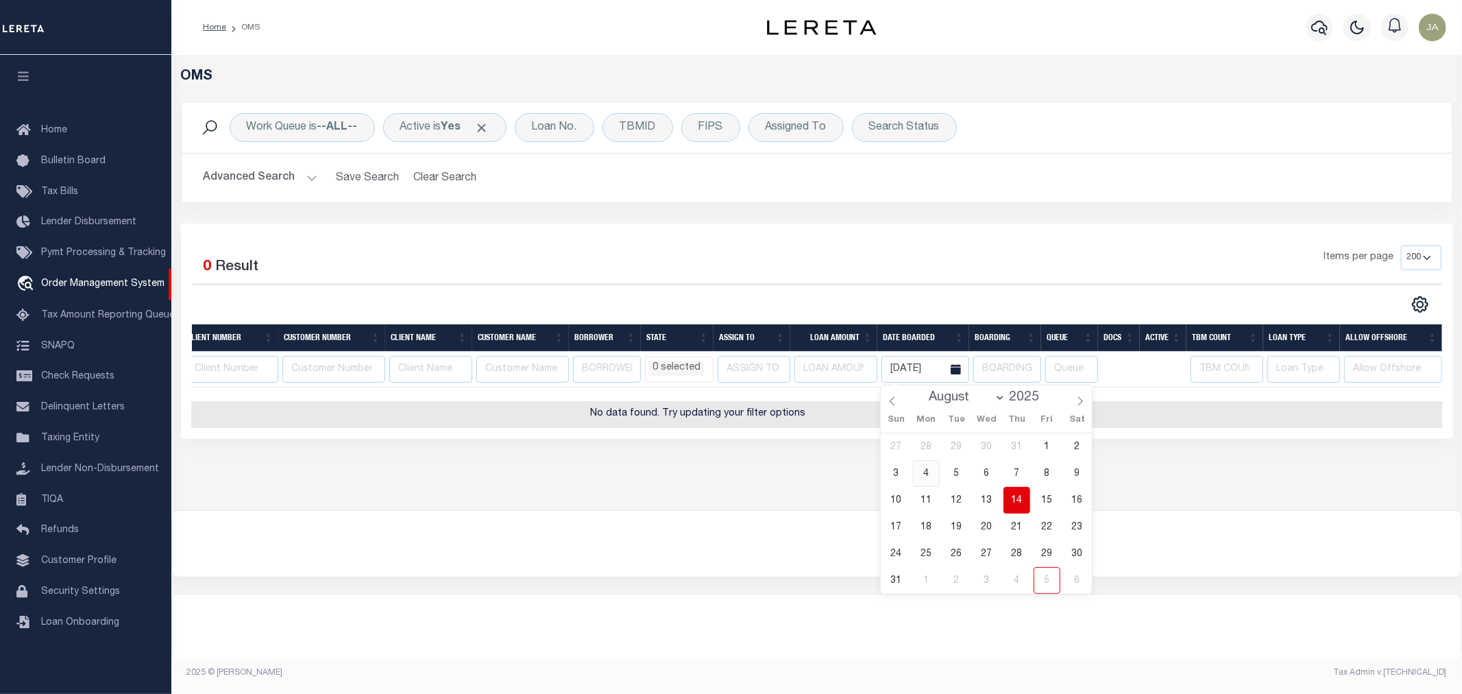
click at [918, 476] on span "4" at bounding box center [926, 473] width 27 height 27
type input "08-04-2025"
select select
click at [1215, 548] on div at bounding box center [816, 544] width 1289 height 66
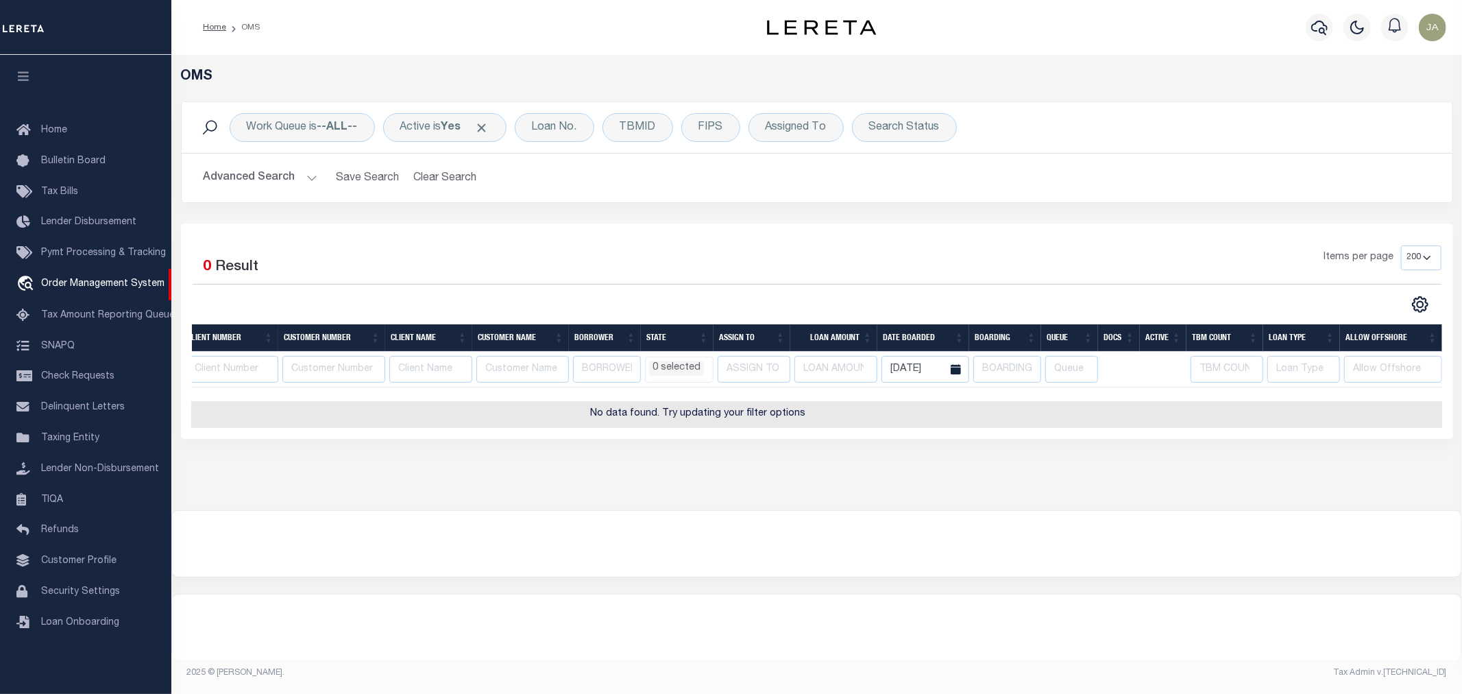
drag, startPoint x: 768, startPoint y: 509, endPoint x: 756, endPoint y: 494, distance: 19.5
click at [768, 507] on div "OMS Work Queue is --ALL-- Active is Yes Loan No. TBMID FIPS Assigned To Search …" at bounding box center [816, 282] width 1291 height 455
click at [955, 372] on icon at bounding box center [956, 369] width 10 height 10
click at [956, 371] on icon at bounding box center [956, 369] width 10 height 10
click at [437, 181] on button "Clear Search" at bounding box center [445, 178] width 75 height 27
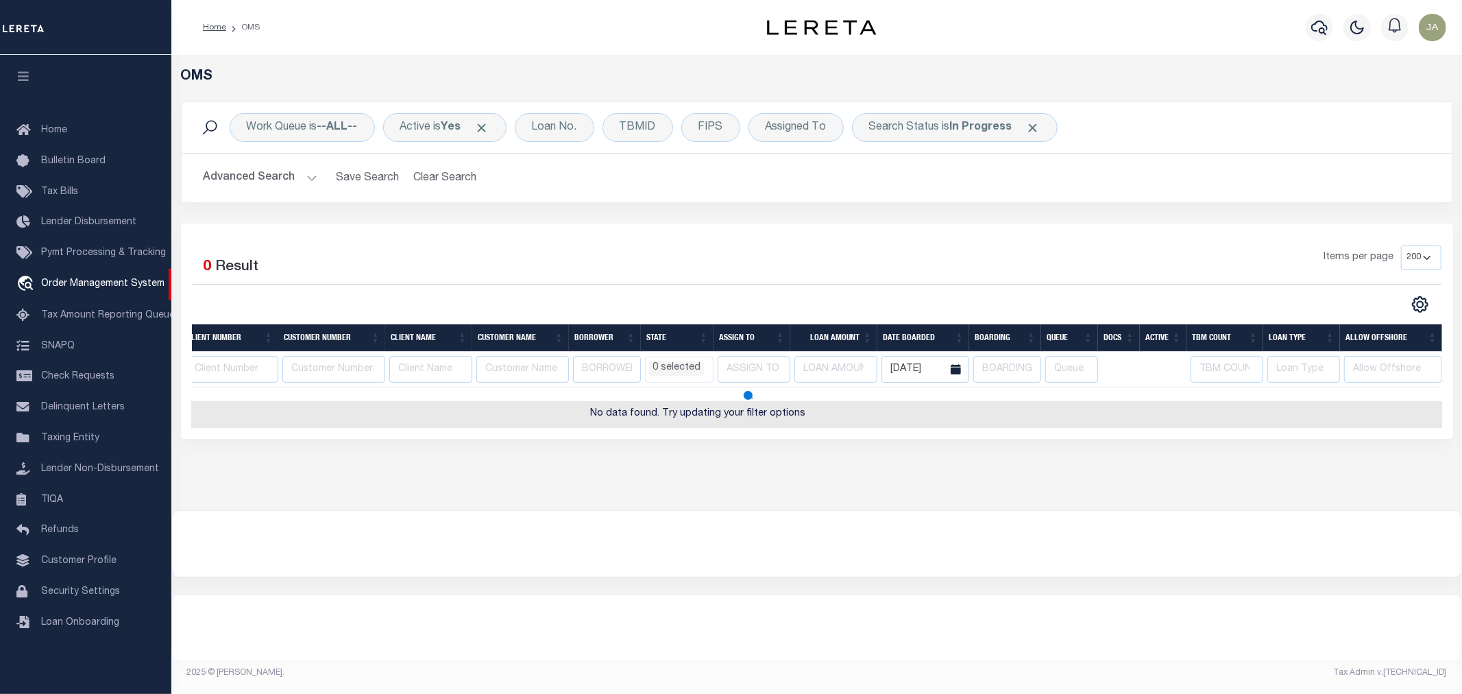
select select
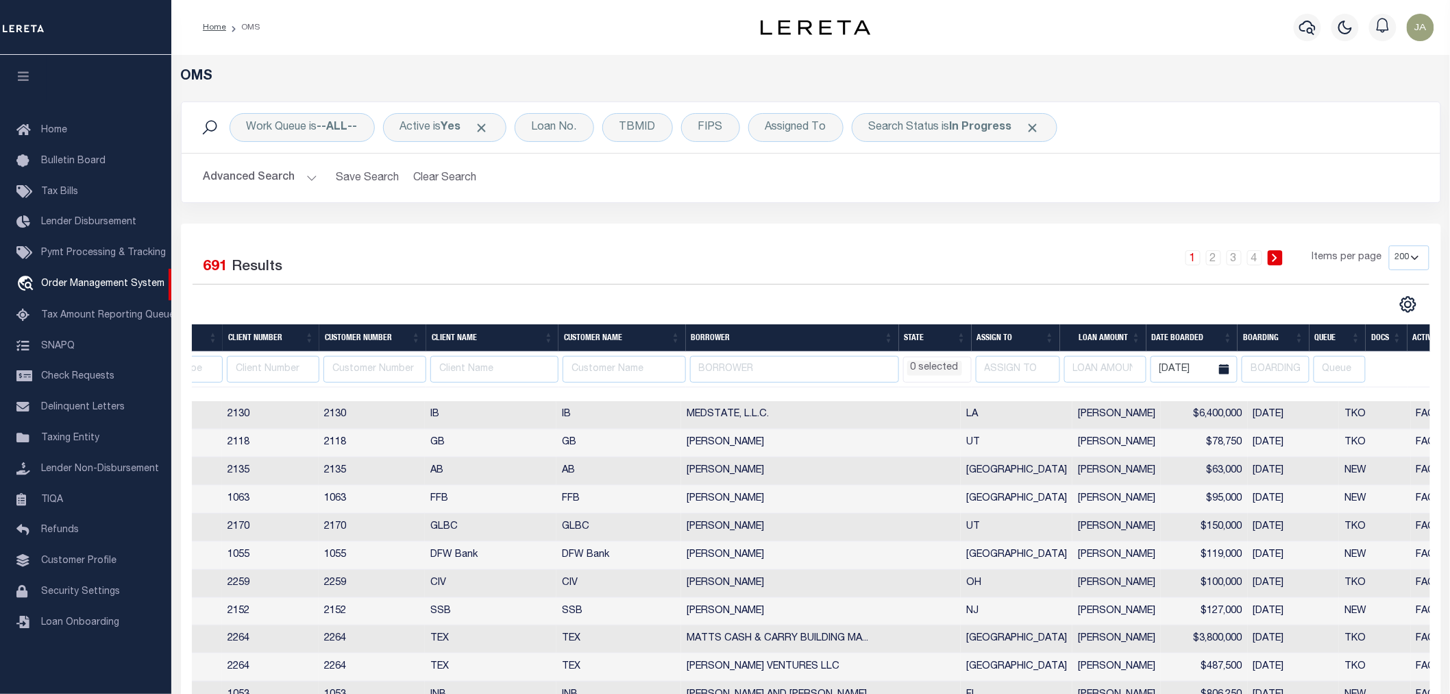
click at [305, 168] on button "Advanced Search" at bounding box center [261, 178] width 114 height 27
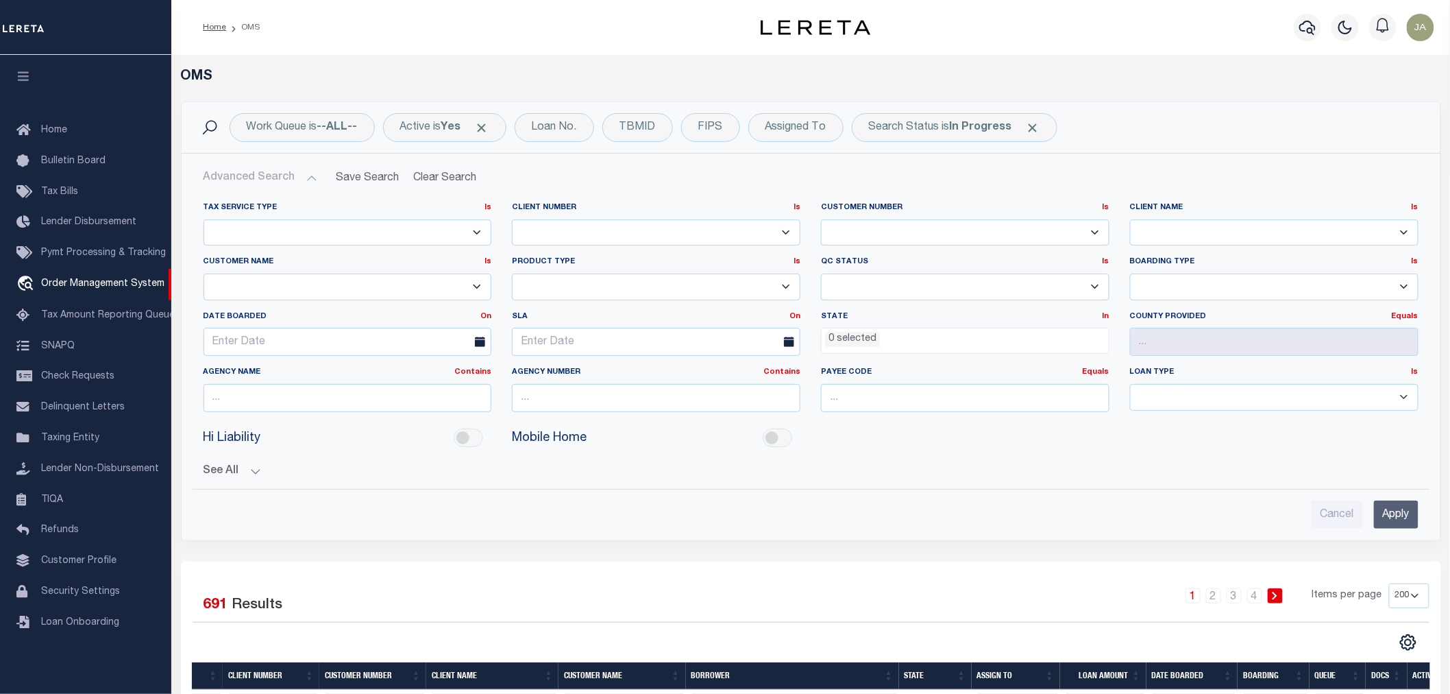
click at [924, 235] on select "1011 1012 1013 1014 101814 101862 1019 1042 1049 1052 1053 1055 1058 1061 1063 …" at bounding box center [965, 232] width 289 height 27
drag, startPoint x: 1128, startPoint y: 368, endPoint x: 1157, endPoint y: 367, distance: 29.5
click at [1156, 367] on div "Loan Type Is Is Contains Residential Commercial" at bounding box center [1274, 395] width 309 height 56
click at [1097, 234] on select "1011 1012 1013 1014 101814 101862 1019 1042 1049 1052 1053 1055 1058 1061 1063 …" at bounding box center [965, 232] width 289 height 27
select select "77027"
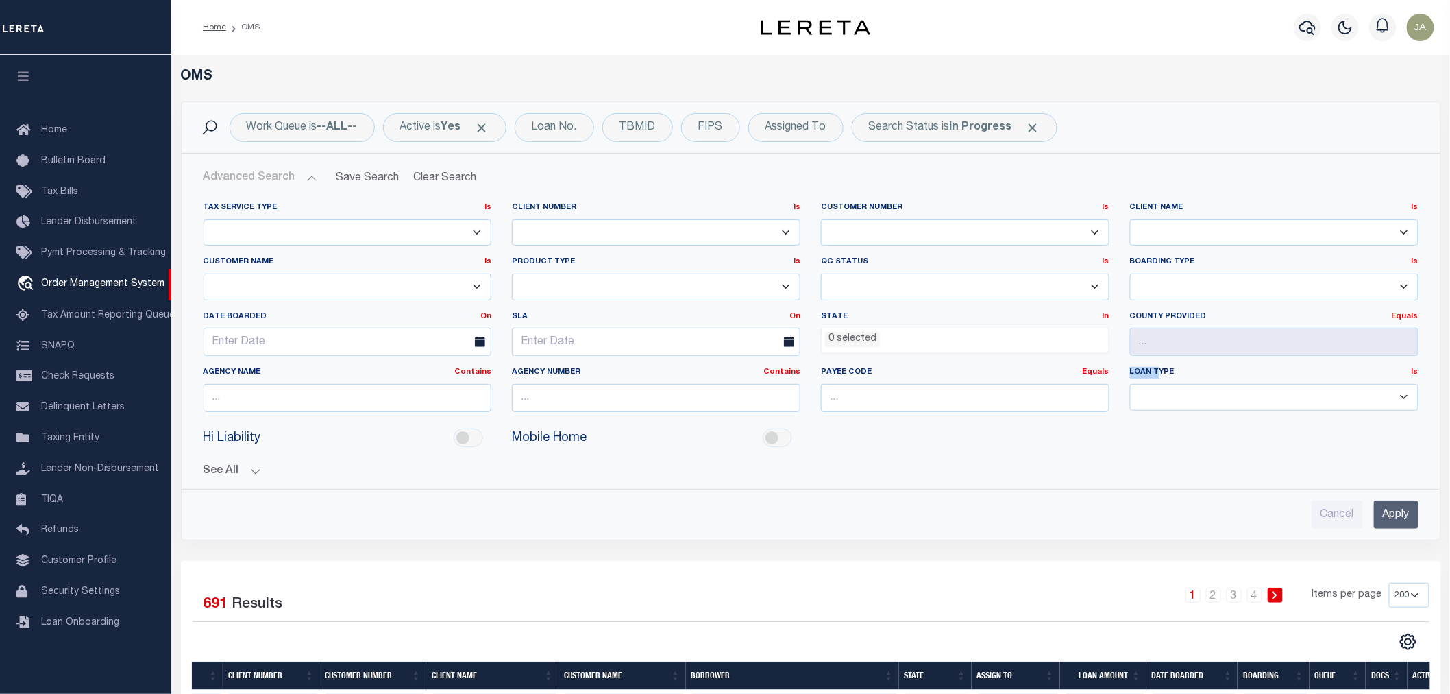
click at [821, 219] on select "1011 1012 1013 1014 101814 101862 1019 1042 1049 1052 1053 1055 1058 1061 1063 …" at bounding box center [965, 232] width 289 height 27
click at [1176, 234] on select "78796 AB ABL Accumatch - Refunds AF AFCU AgustinADLQBank AgustinDtrackBank ALB …" at bounding box center [1274, 232] width 289 height 27
select select "HOUSTON - GALVESTON AREA COUNCIL"
click at [1130, 219] on select "78796 AB ABL Accumatch - Refunds AF AFCU AgustinADLQBank AgustinDtrackBank ALB …" at bounding box center [1274, 232] width 289 height 27
drag, startPoint x: 958, startPoint y: 197, endPoint x: 920, endPoint y: 201, distance: 37.9
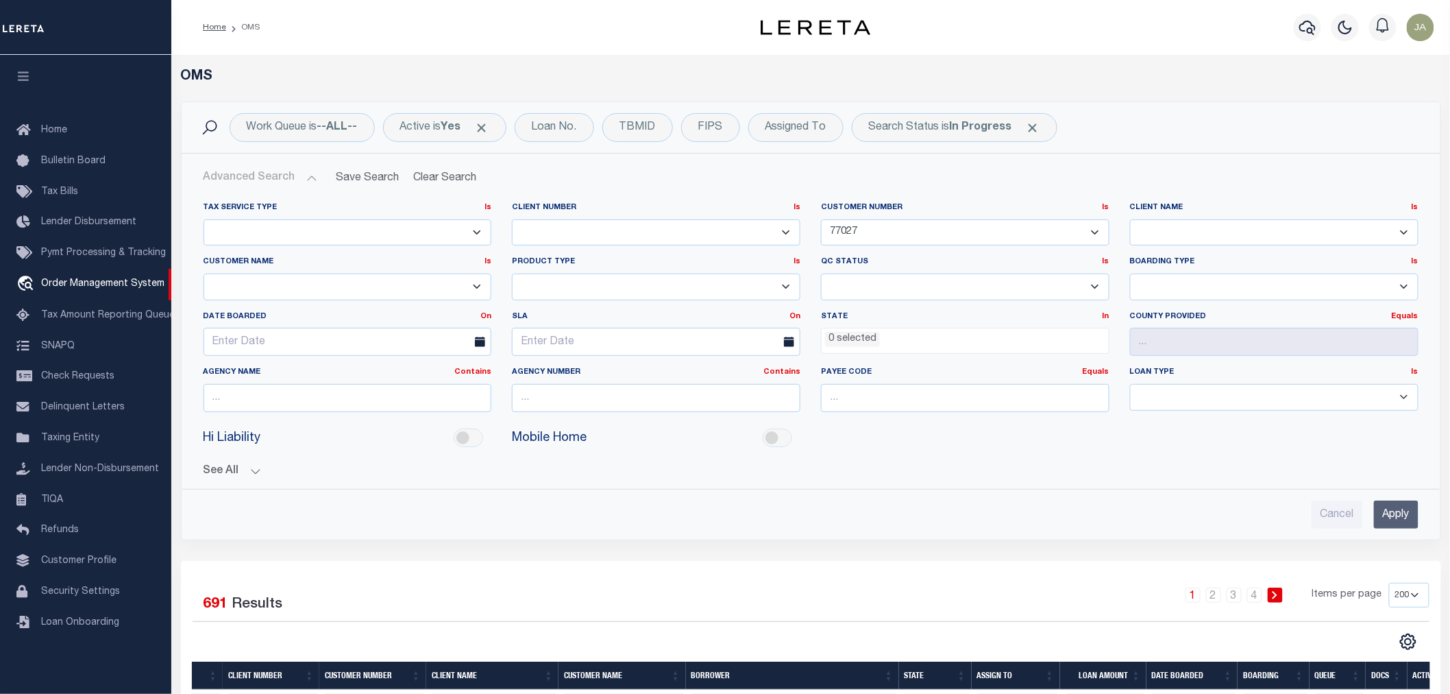
click at [920, 201] on div "Tax Service Type Is Is Contains Escrow NonEscrow Client Number Is Is Contains 1…" at bounding box center [811, 334] width 1258 height 287
click at [1386, 522] on input "Apply" at bounding box center [1396, 514] width 45 height 28
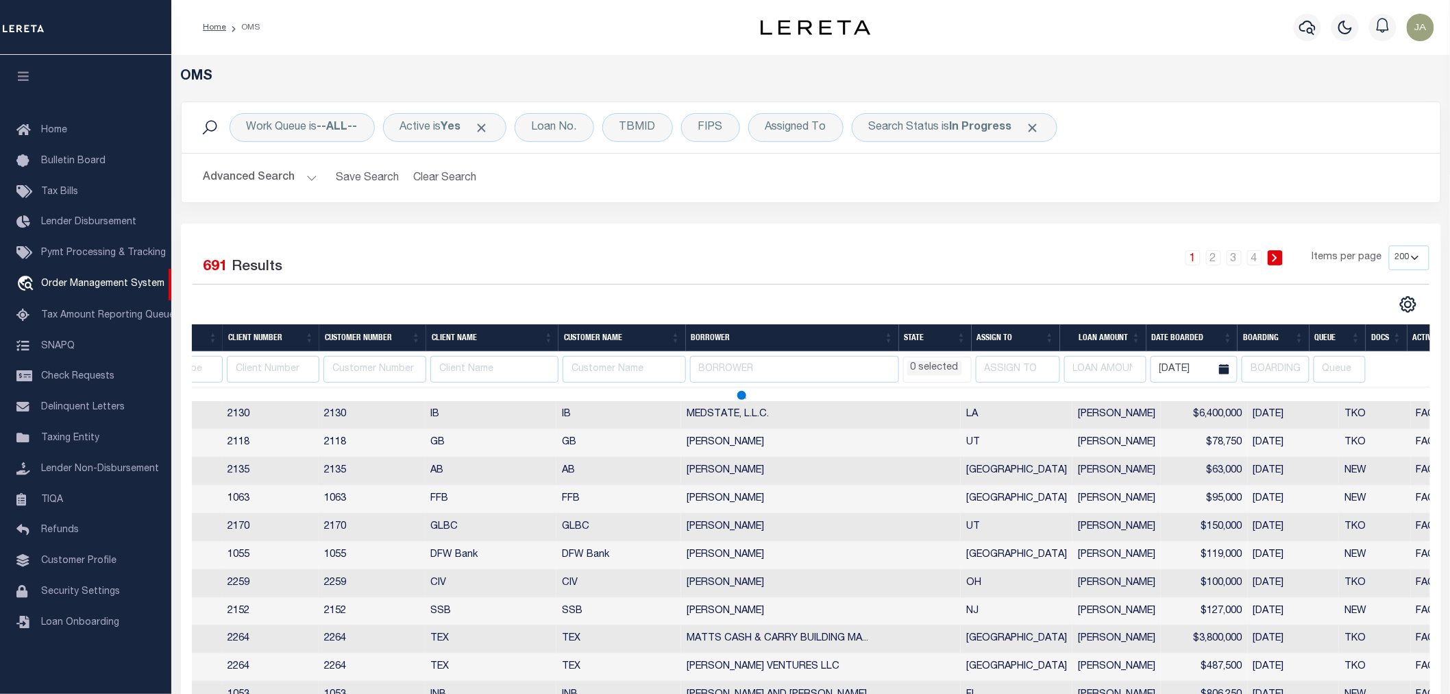
select select
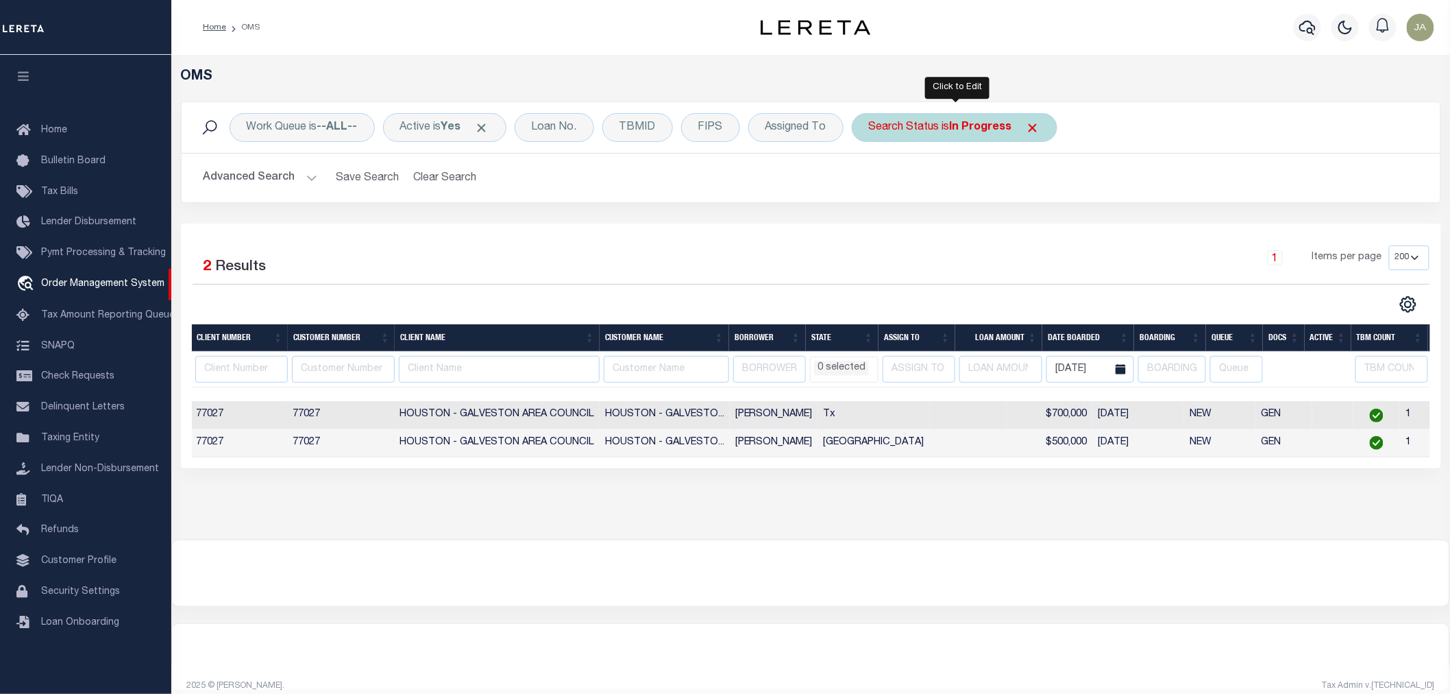
click at [1045, 130] on div "Search Status is In Progress" at bounding box center [955, 127] width 206 height 29
select select "IP"
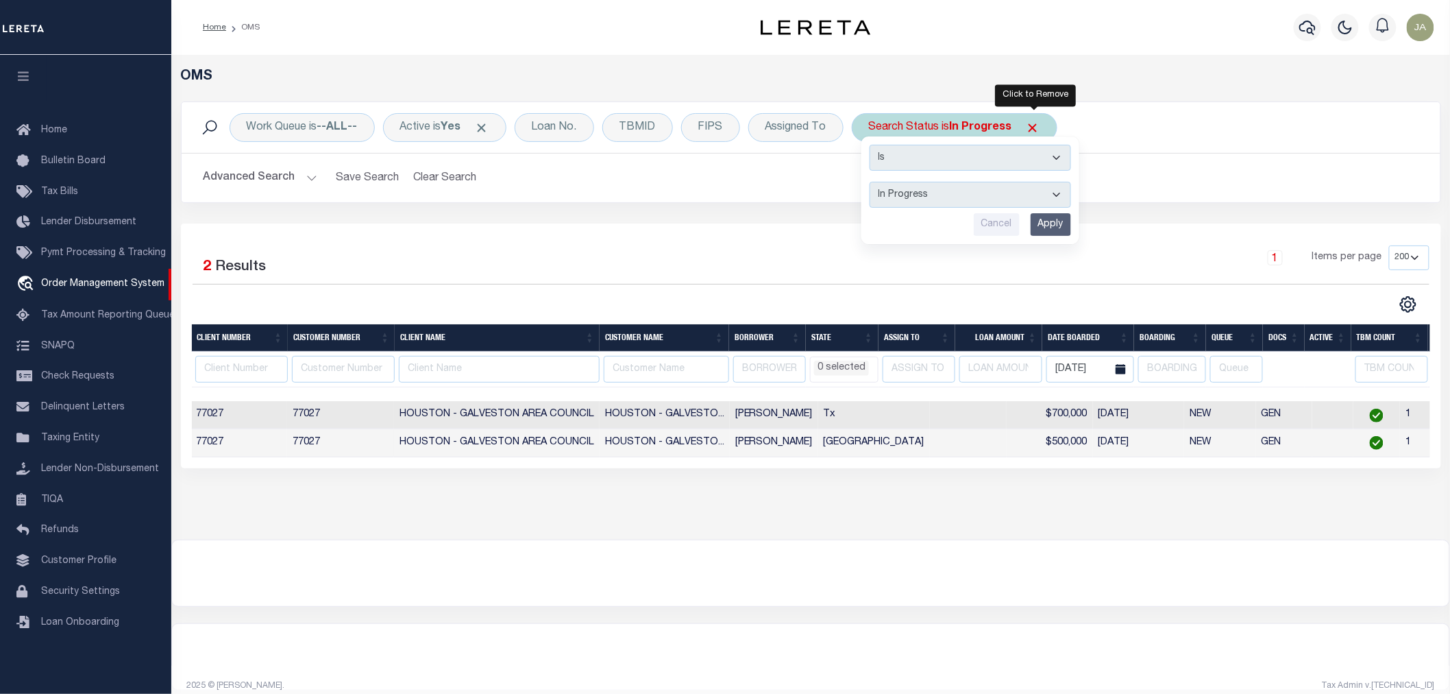
click at [1032, 124] on span "Click to Remove" at bounding box center [1033, 128] width 14 height 14
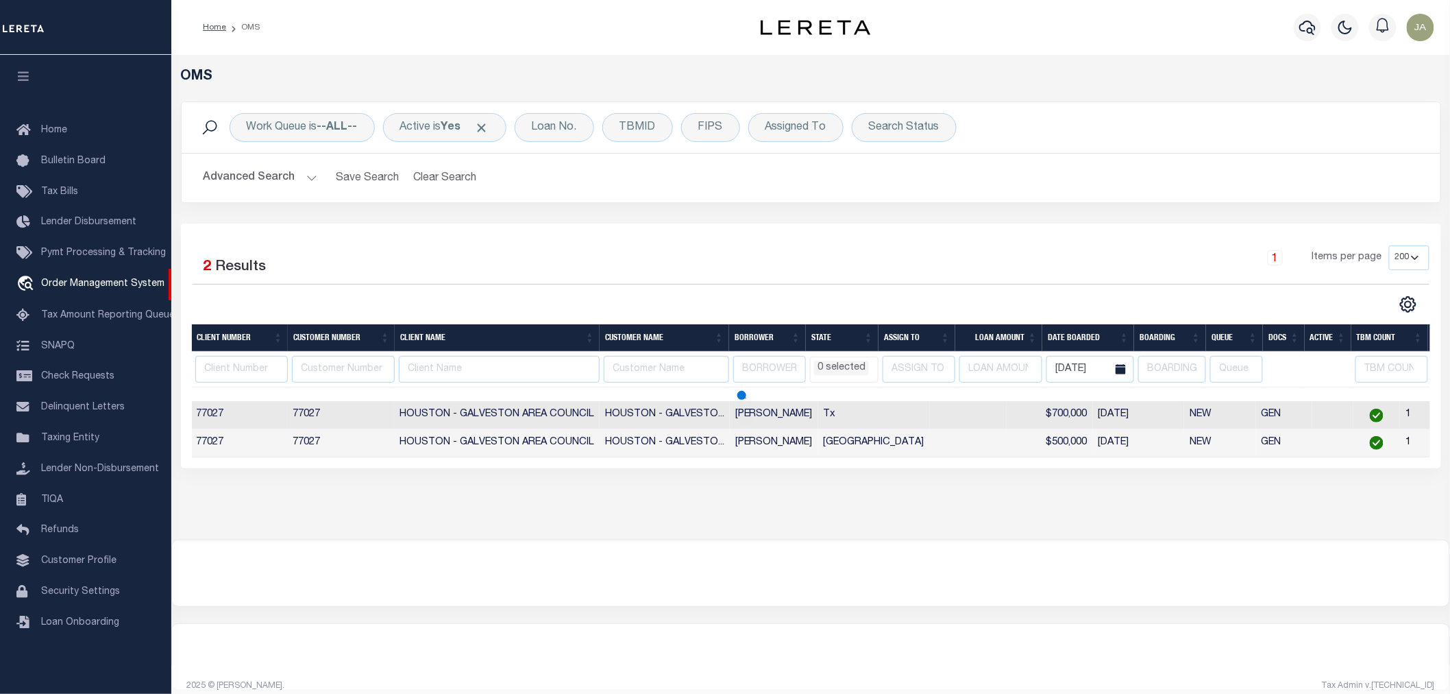
select select
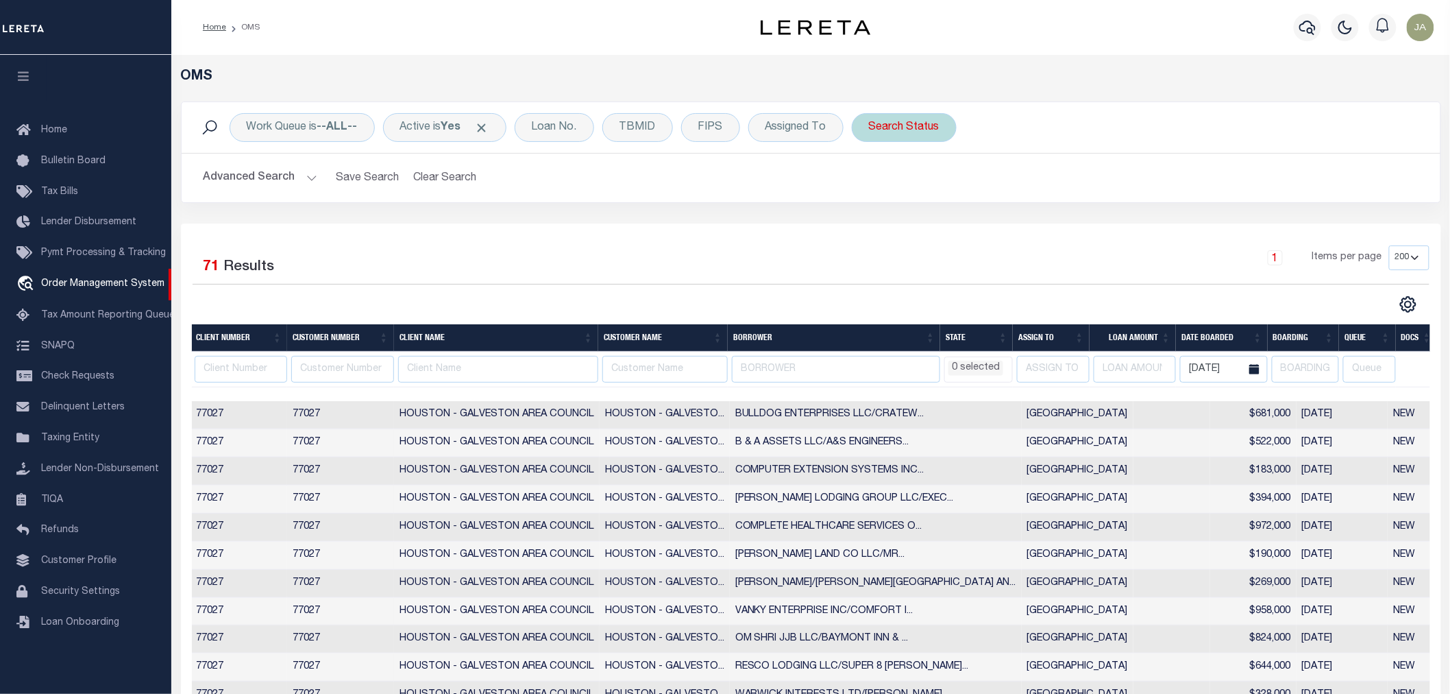
click at [914, 133] on div "Search Status" at bounding box center [904, 127] width 105 height 29
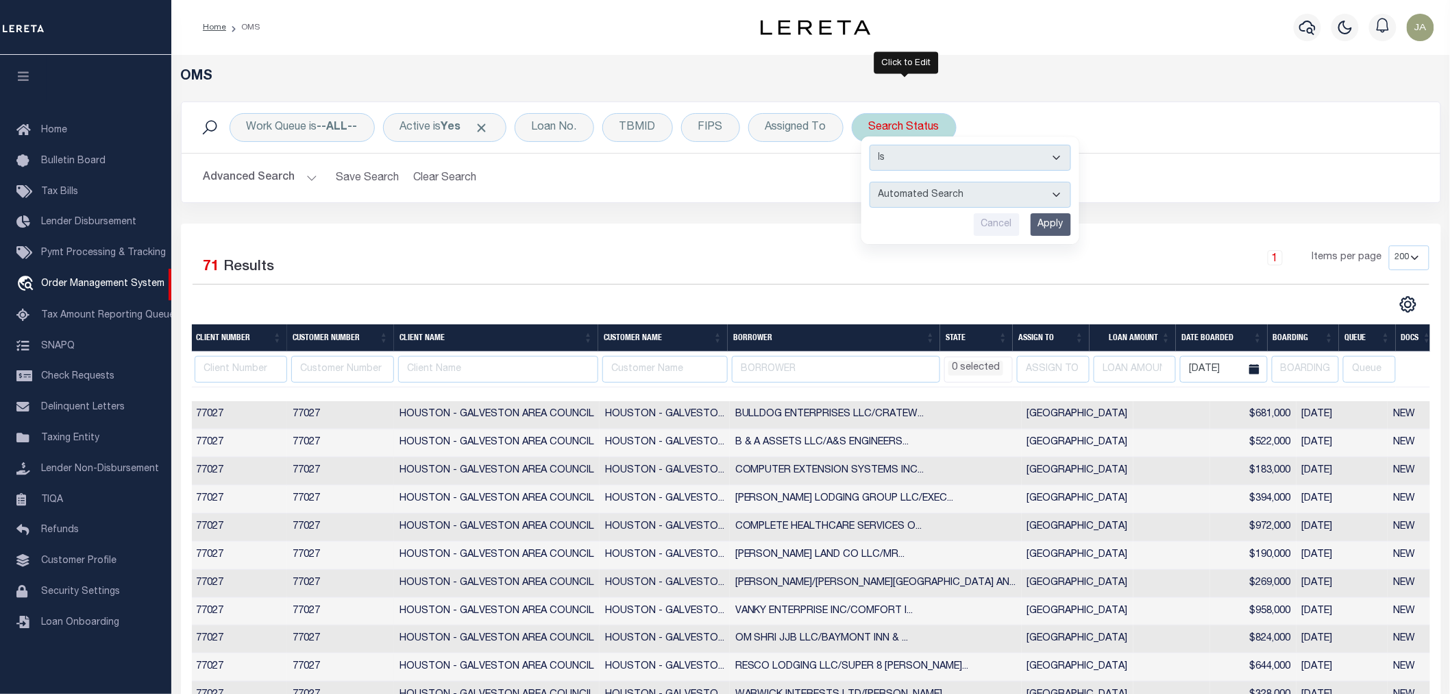
click at [921, 195] on select "Automated Search Bad Parcel Complete Duplicate Parcel High Dollar Reporting In …" at bounding box center [971, 195] width 202 height 26
select select "CP"
click at [871, 182] on select "Automated Search Bad Parcel Complete Duplicate Parcel High Dollar Reporting In …" at bounding box center [971, 195] width 202 height 26
click at [1049, 229] on input "Apply" at bounding box center [1051, 224] width 40 height 23
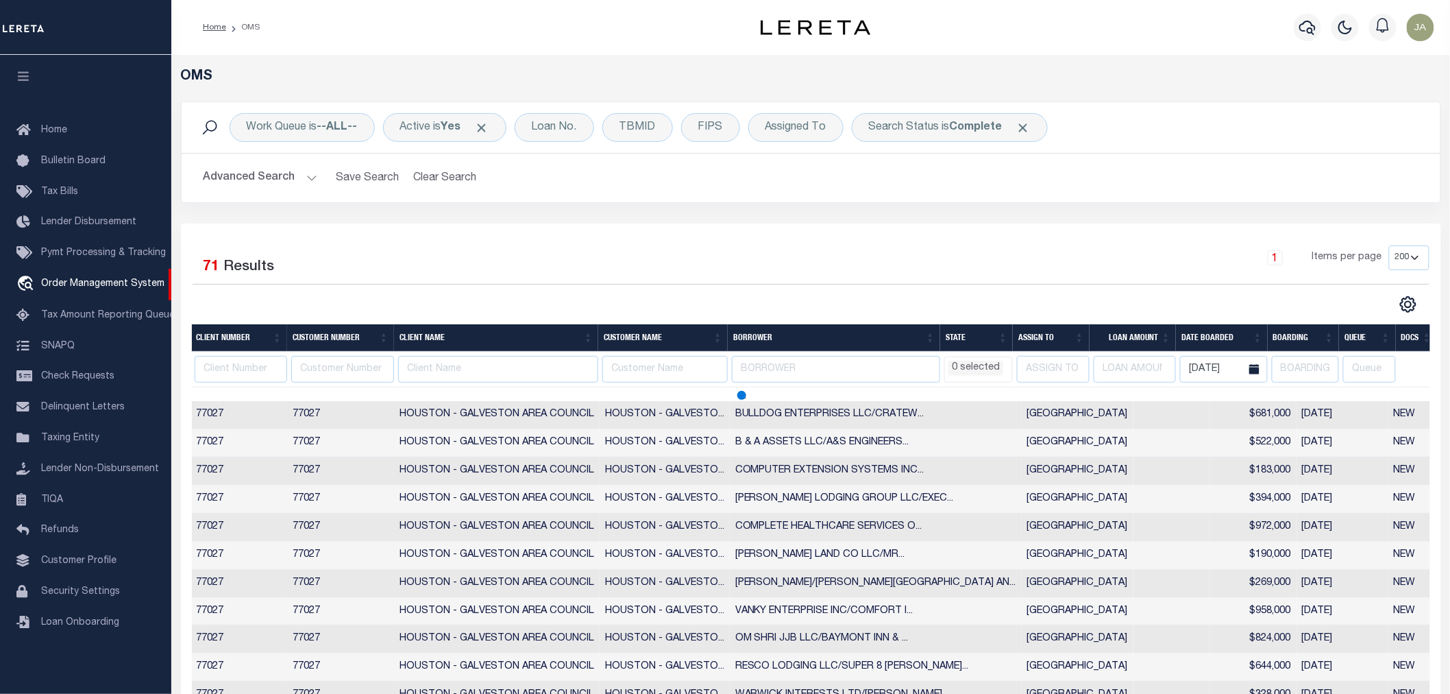
select select
click at [957, 134] on div "Search Status is Complete" at bounding box center [950, 127] width 196 height 29
select select "CP"
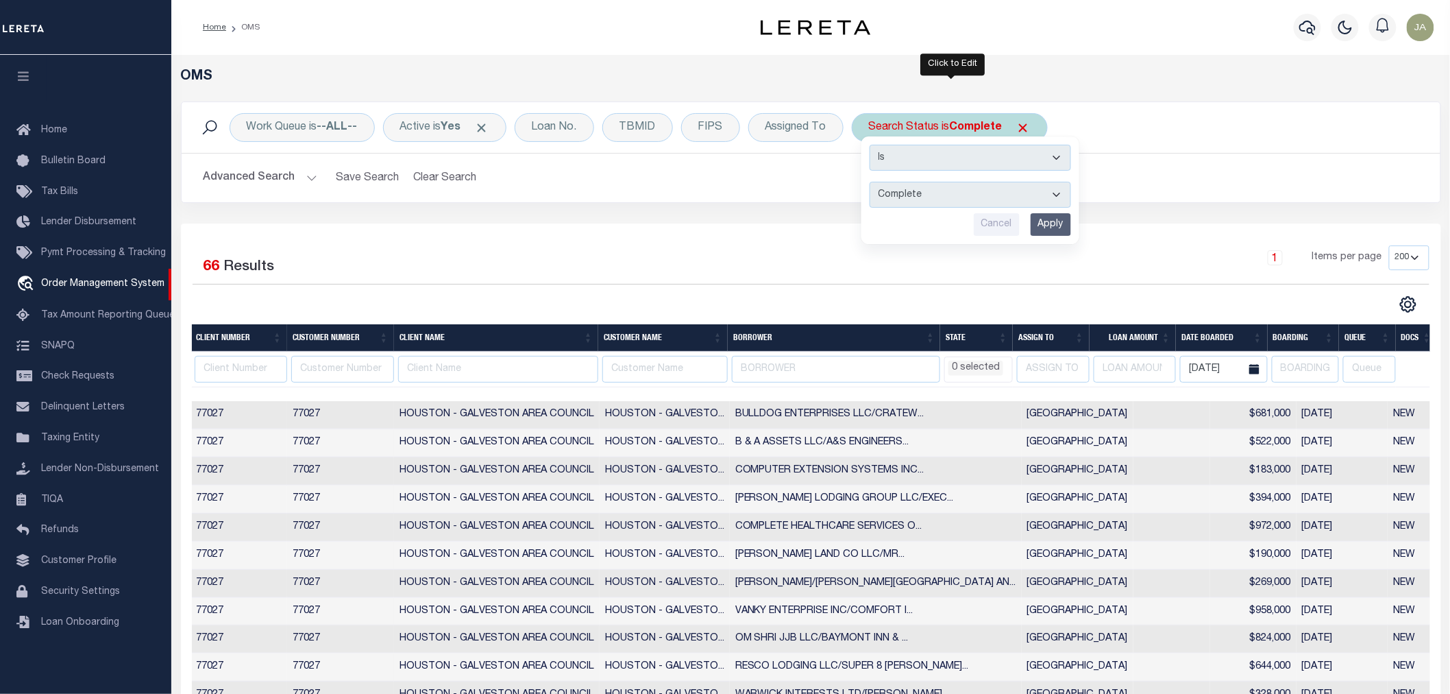
click at [1031, 190] on select "Automated Search Bad Parcel Complete Duplicate Parcel High Dollar Reporting In …" at bounding box center [971, 195] width 202 height 26
click at [910, 191] on select "Automated Search Bad Parcel Complete Duplicate Parcel High Dollar Reporting In …" at bounding box center [971, 195] width 202 height 26
click at [1040, 221] on input "Apply" at bounding box center [1051, 224] width 40 height 23
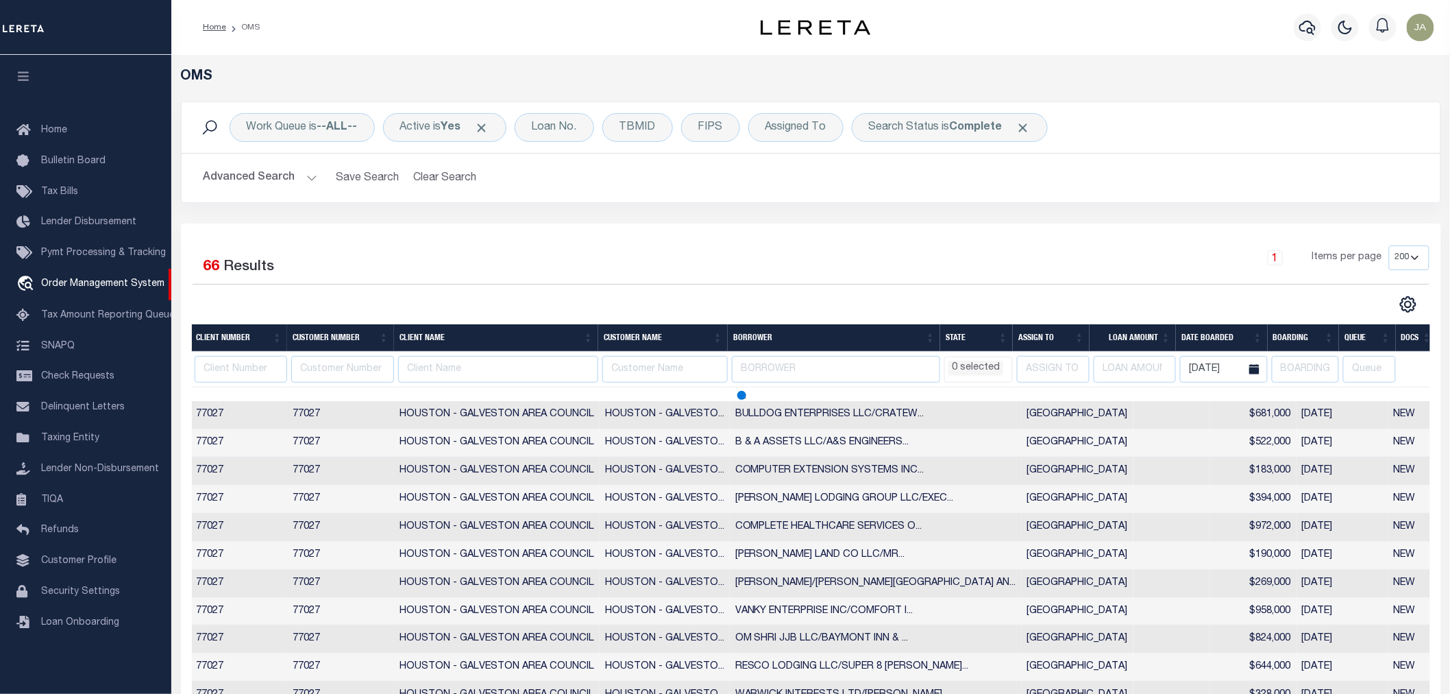
select select
click at [450, 171] on button "Clear Search" at bounding box center [445, 178] width 75 height 27
click at [1034, 127] on span "Click to Remove" at bounding box center [1033, 128] width 14 height 14
select select
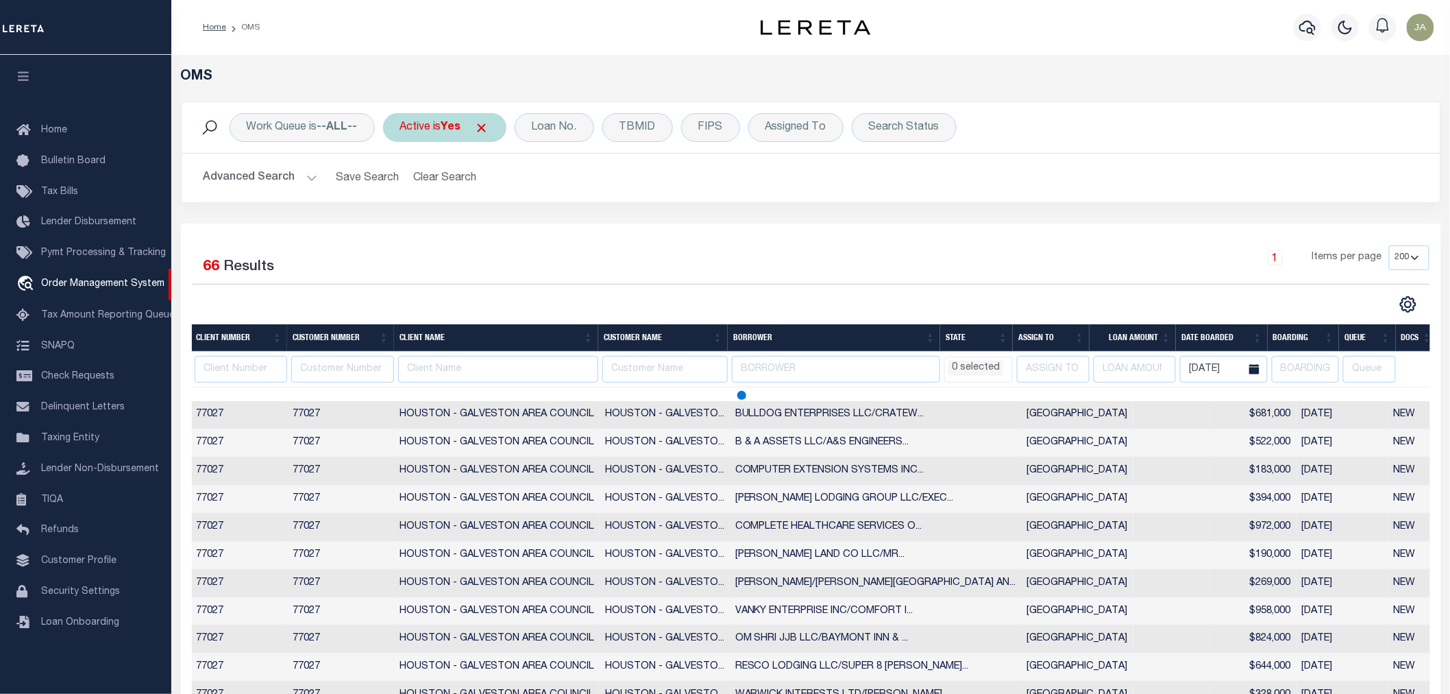
select select
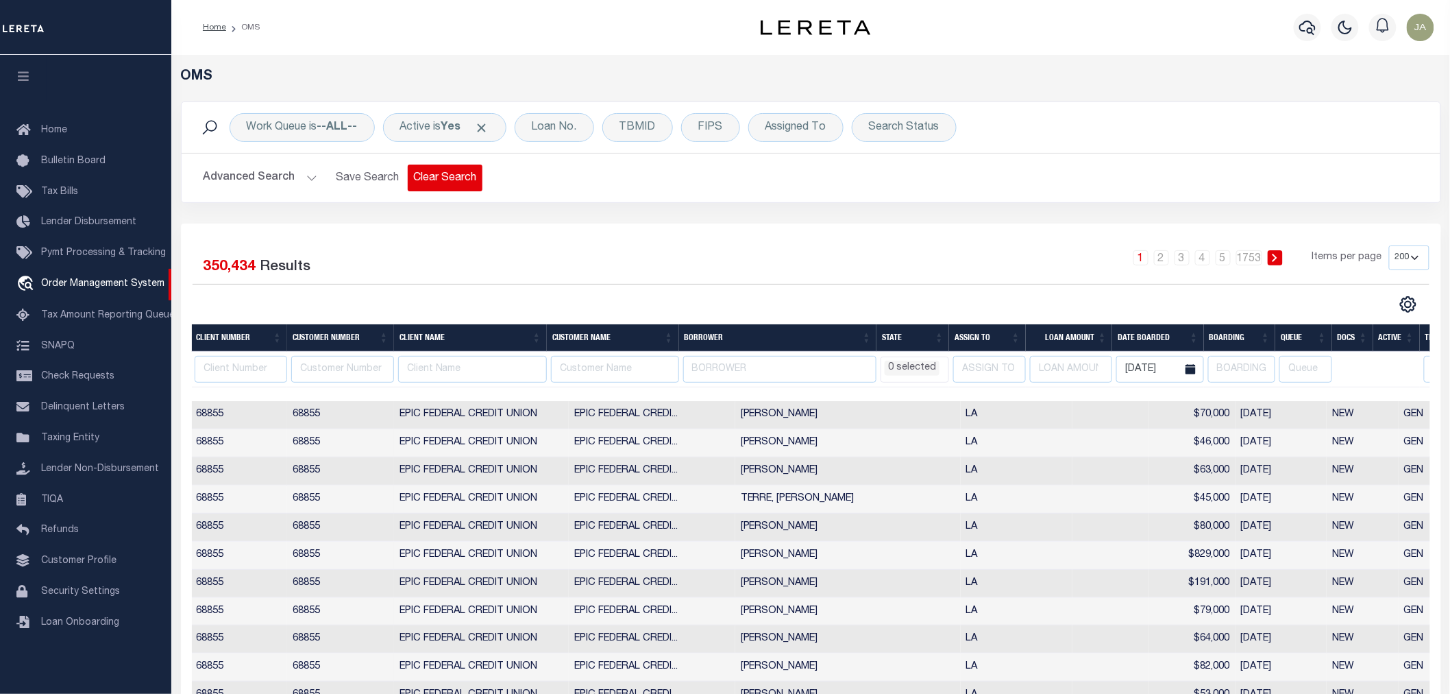
click at [429, 173] on button "Clear Search" at bounding box center [445, 178] width 75 height 27
select select
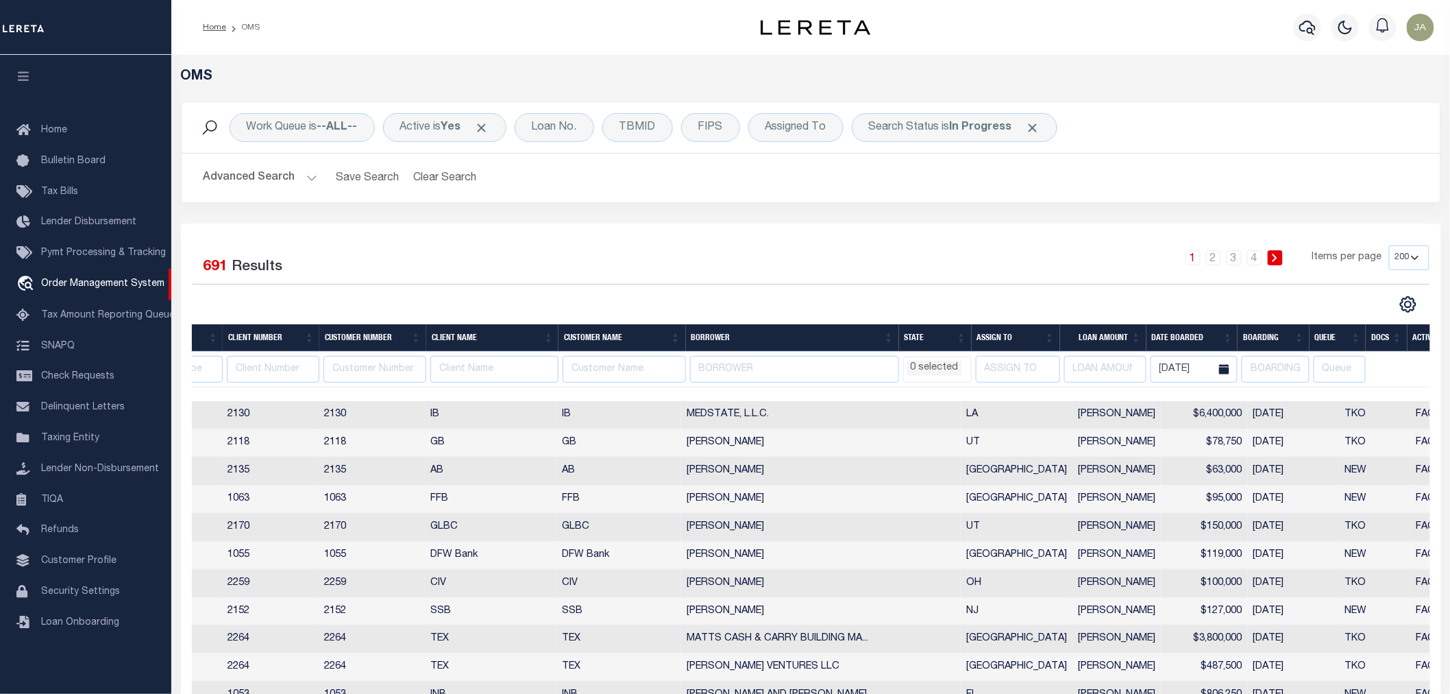
click at [300, 176] on button "Advanced Search" at bounding box center [261, 178] width 114 height 27
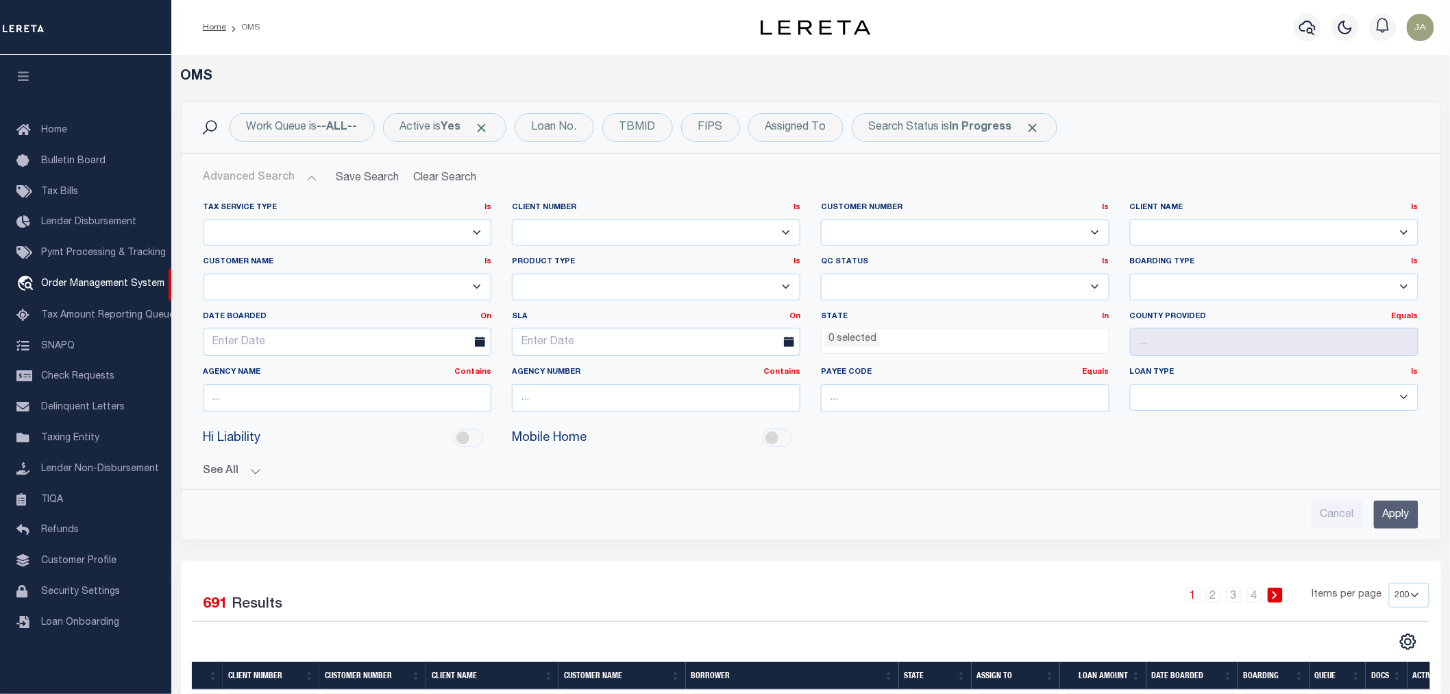
click at [879, 222] on select "1011 1012 1013 1014 101814 101862 1019 1042 1049 1052 1053 1055 1058 1061 1063 …" at bounding box center [965, 232] width 289 height 27
select select "77027"
click at [821, 219] on select "1011 1012 1013 1014 101814 101862 1019 1042 1049 1052 1053 1055 1058 1061 1063 …" at bounding box center [965, 232] width 289 height 27
click at [1404, 517] on input "Apply" at bounding box center [1396, 514] width 45 height 28
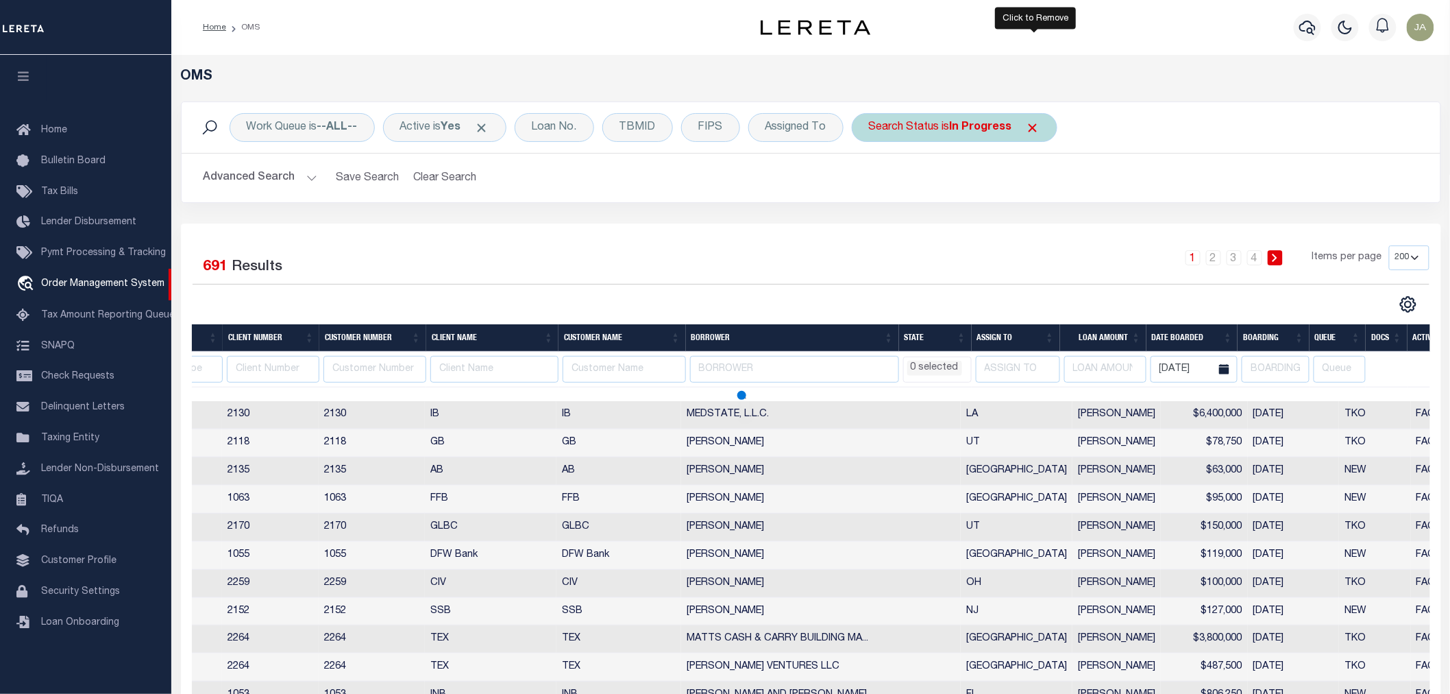
click at [1038, 127] on span "Click to Remove" at bounding box center [1033, 128] width 14 height 14
select select
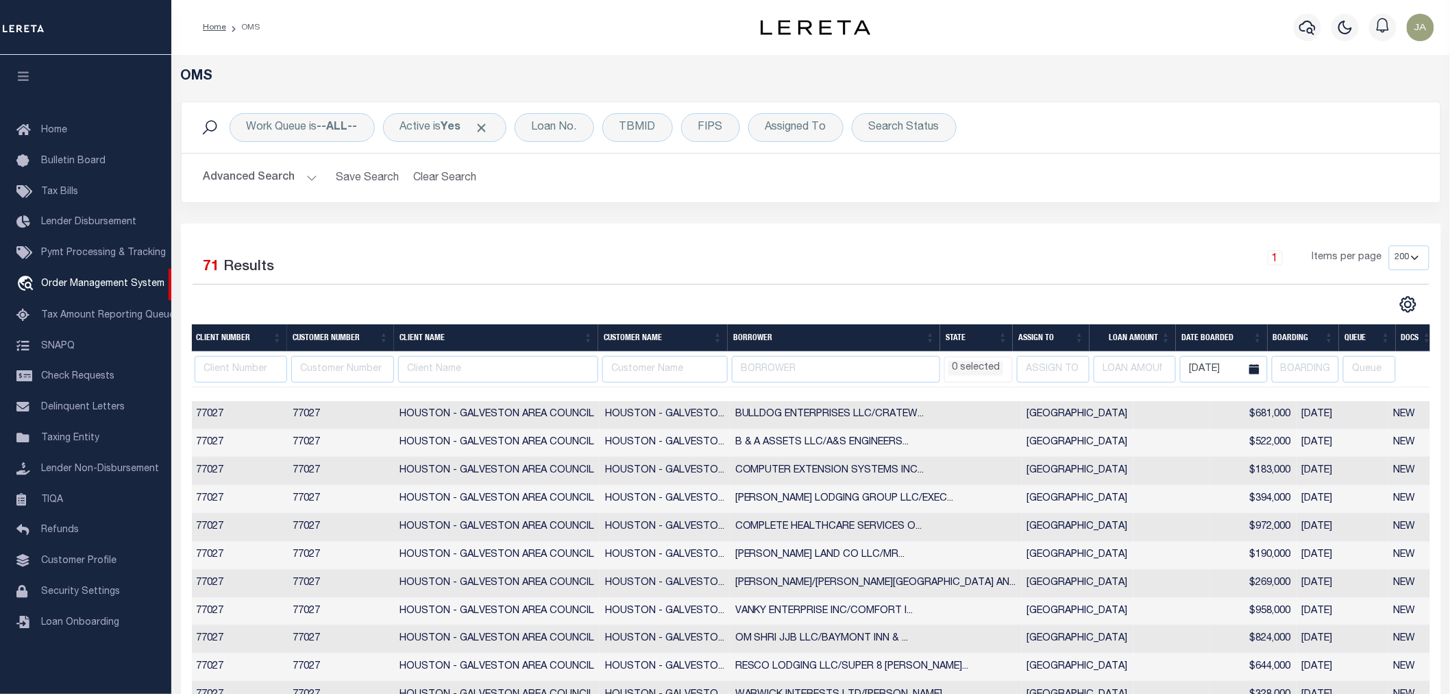
select select
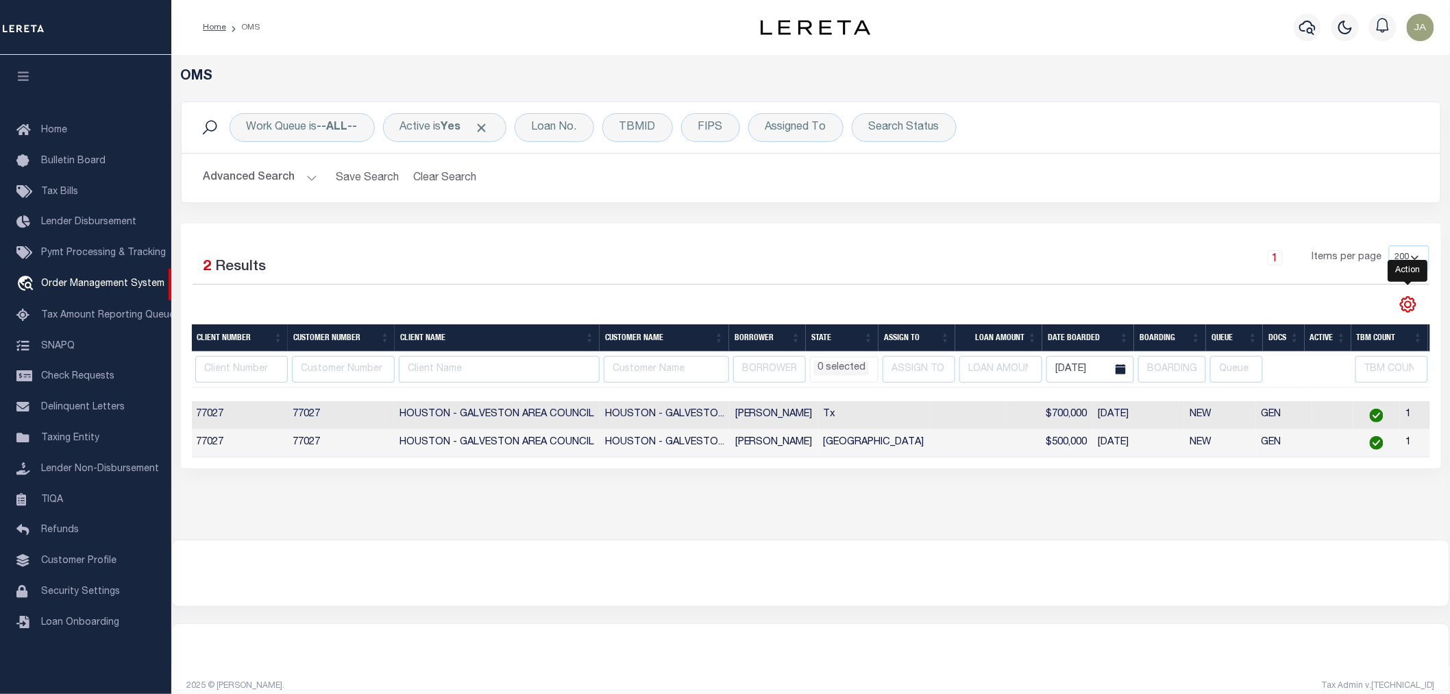
click at [1413, 306] on icon "" at bounding box center [1409, 304] width 18 height 18
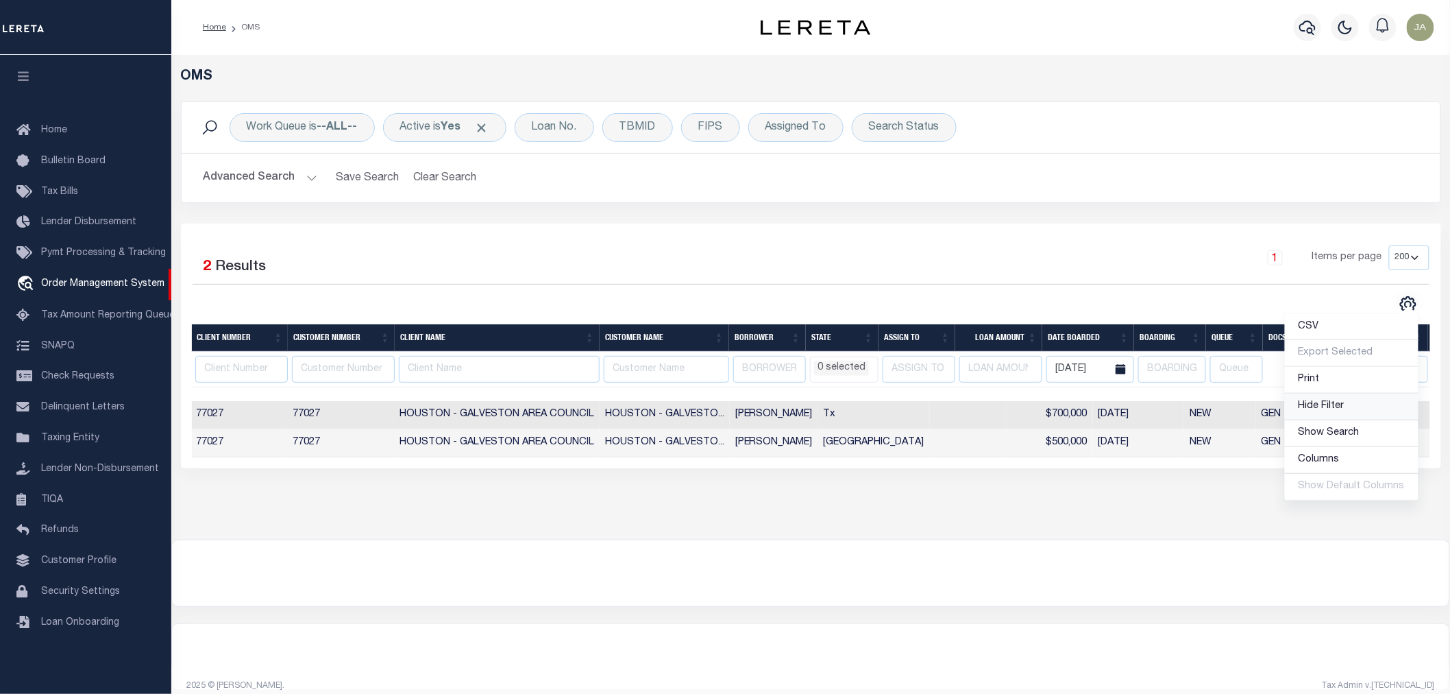
click at [1345, 403] on span "Hide Filter" at bounding box center [1322, 406] width 46 height 10
select select
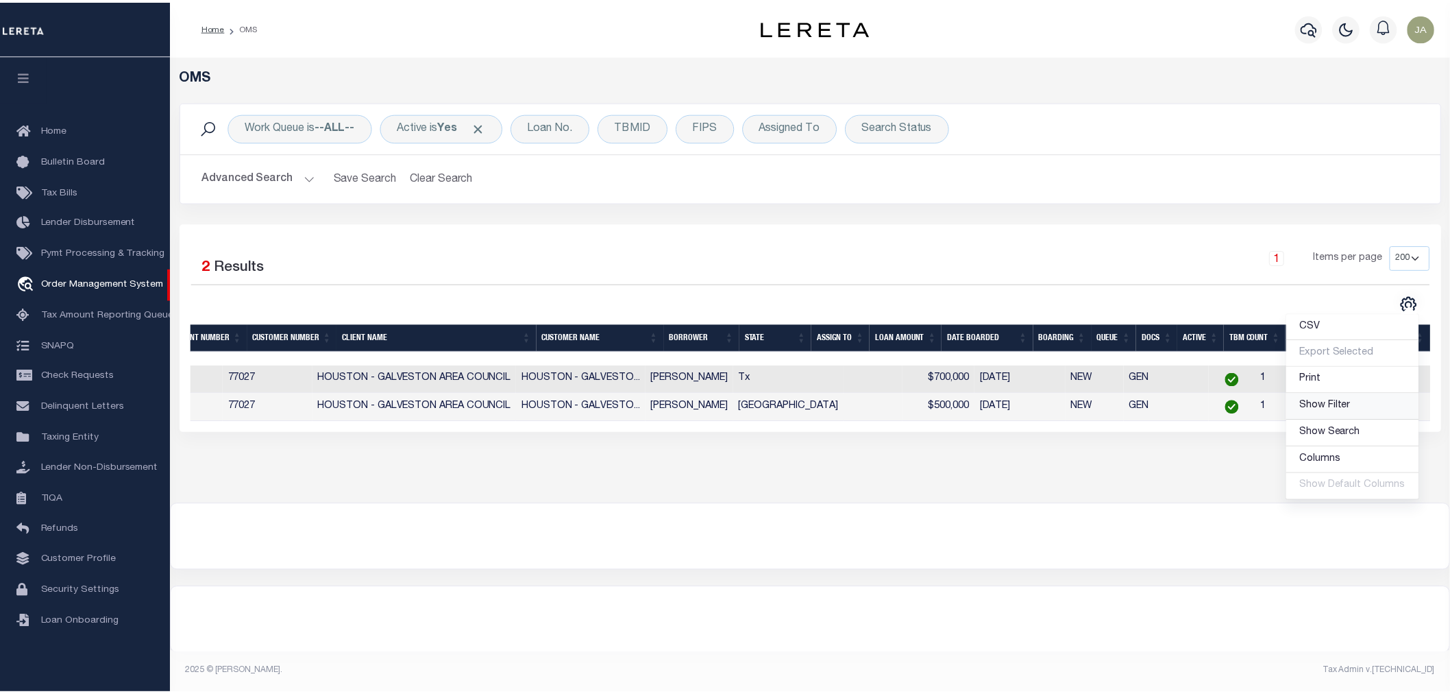
scroll to position [0, 213]
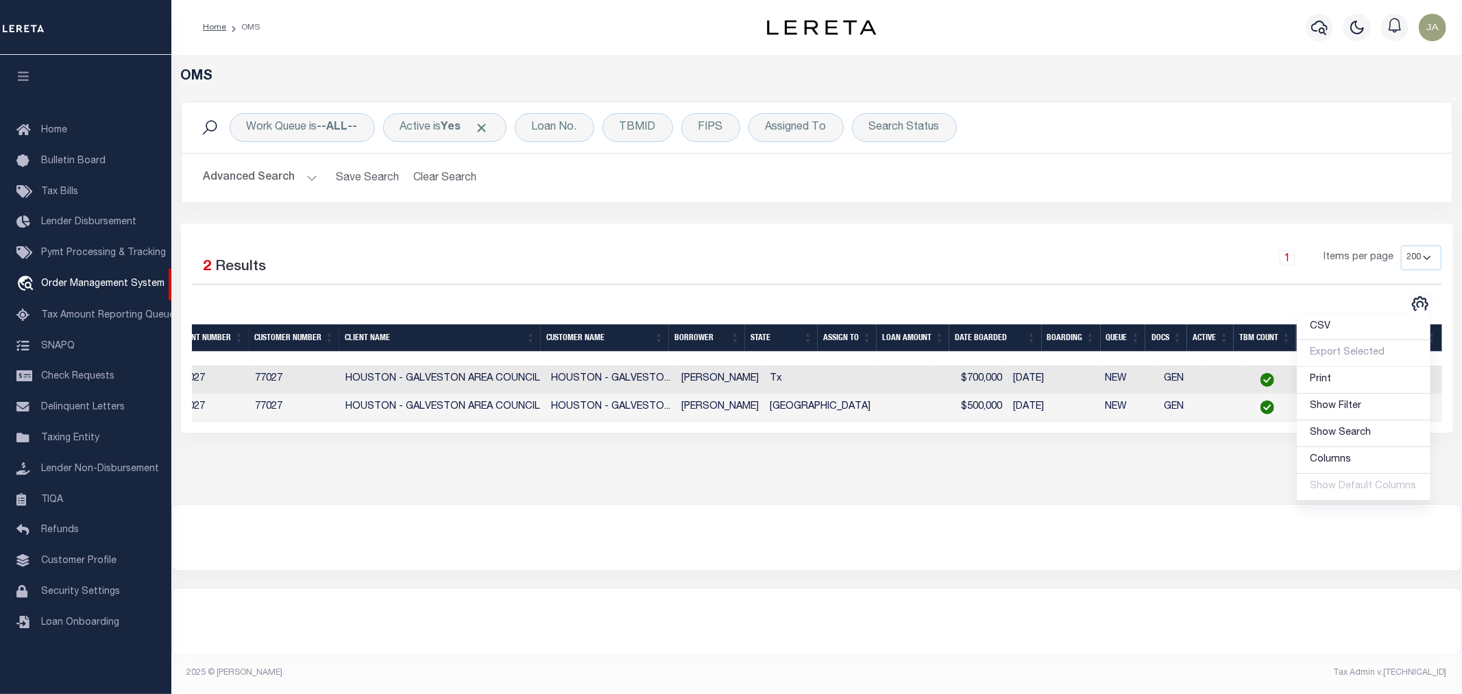
drag, startPoint x: 1014, startPoint y: 651, endPoint x: 762, endPoint y: 572, distance: 264.9
click at [1014, 650] on div at bounding box center [816, 621] width 1289 height 66
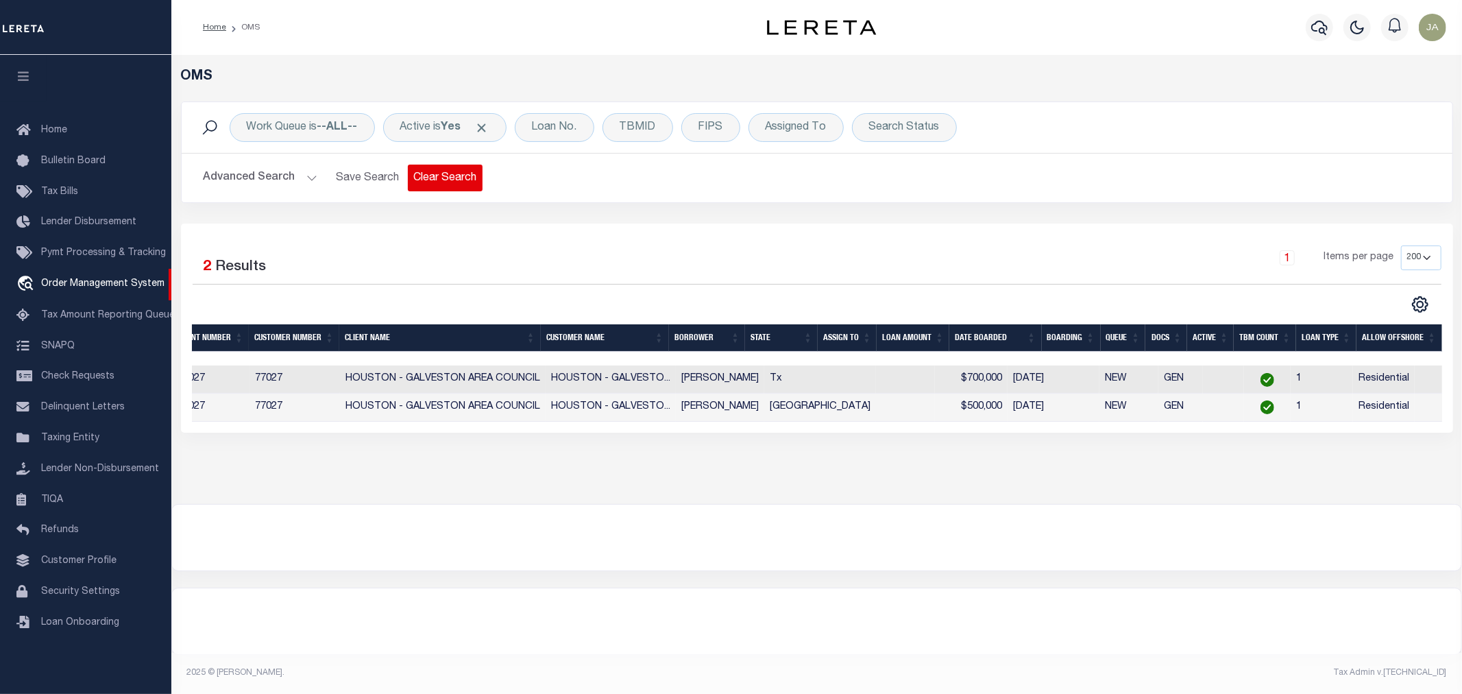
click at [423, 175] on button "Clear Search" at bounding box center [445, 178] width 75 height 27
select select
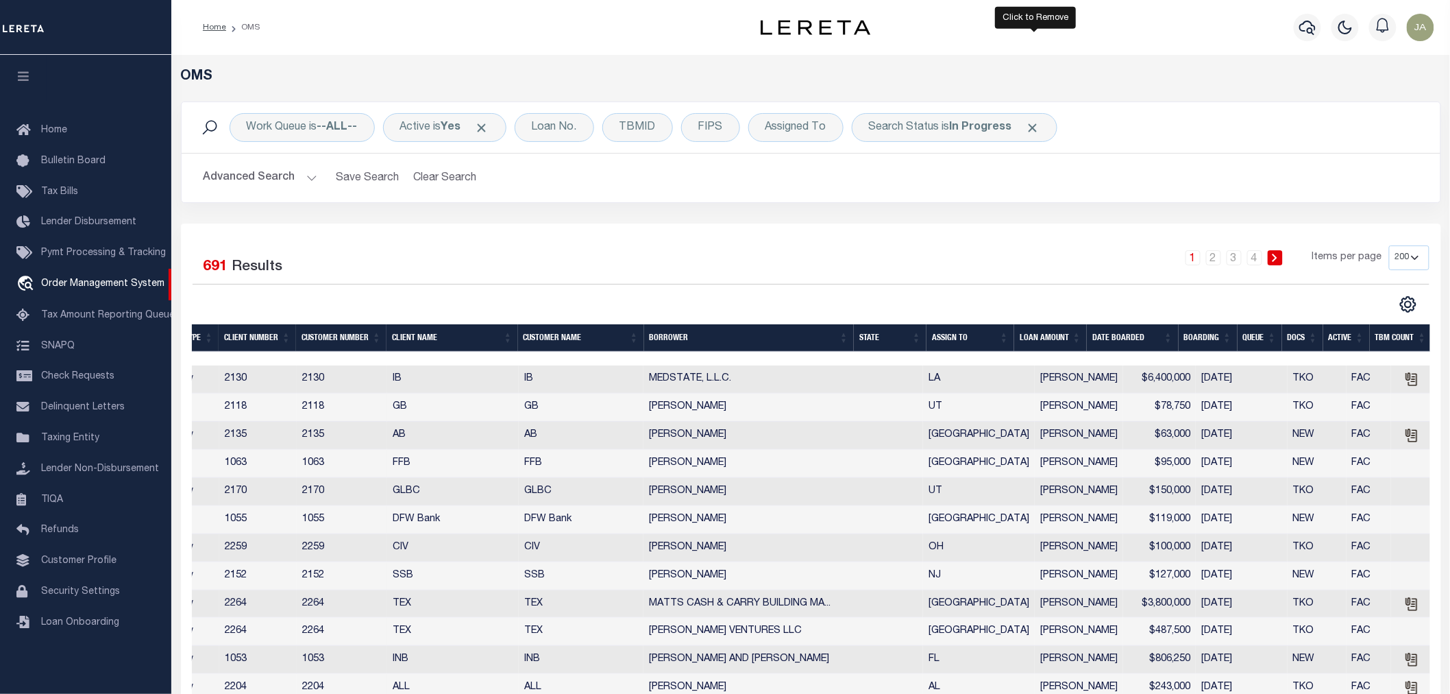
click at [1039, 128] on span "Click to Remove" at bounding box center [1033, 128] width 14 height 14
click at [306, 178] on button "Advanced Search" at bounding box center [261, 178] width 114 height 27
select select
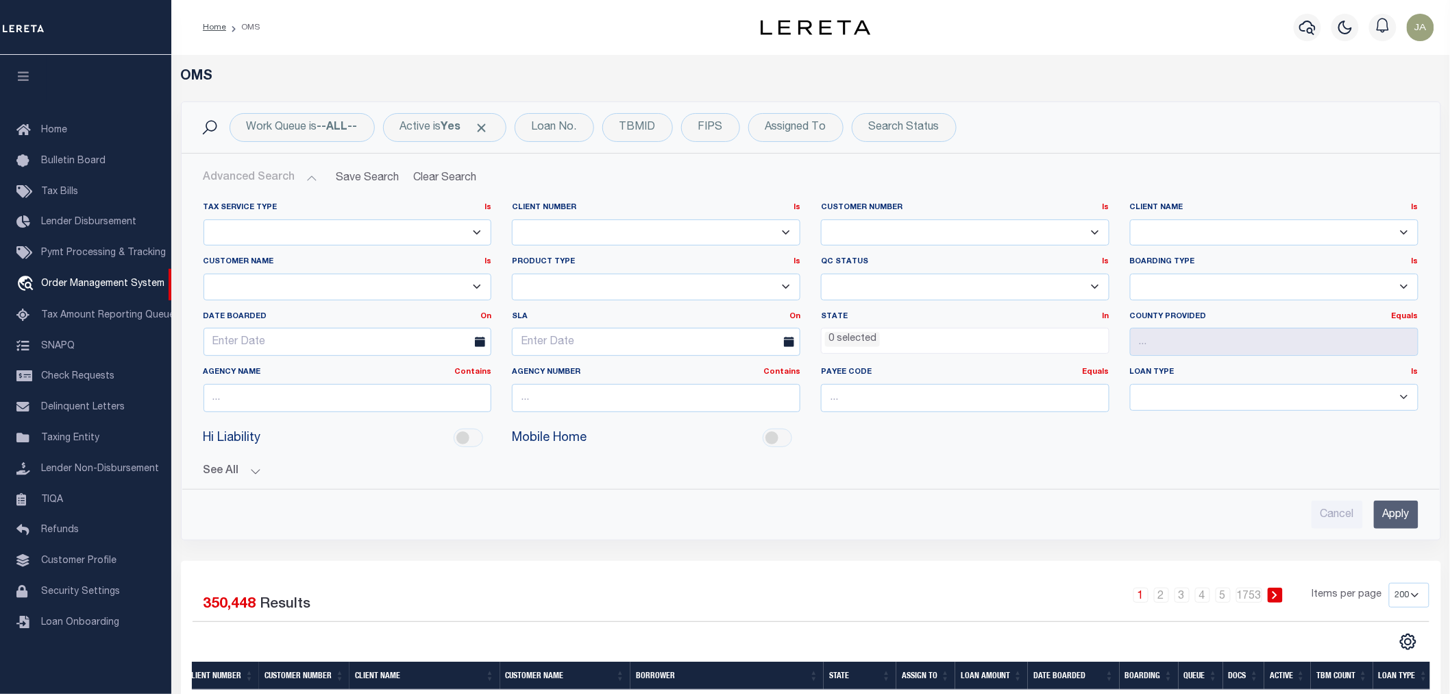
click at [894, 238] on select "1011 1012 1013 1014 101814 101862 1019 1042 1049 1052 1053 1055 1058 1061 1063 …" at bounding box center [965, 232] width 289 height 27
select select "77027"
click at [821, 219] on select "1011 1012 1013 1014 101814 101862 1019 1042 1049 1052 1053 1055 1058 1061 1063 …" at bounding box center [965, 232] width 289 height 27
click at [1195, 224] on select "78796 AB ABL Accumatch - Refunds AF AFCU AgustinADLQBank AgustinDtrackBank ALB …" at bounding box center [1274, 232] width 289 height 27
select select "HOUSTON - GALVESTON AREA COUNCIL"
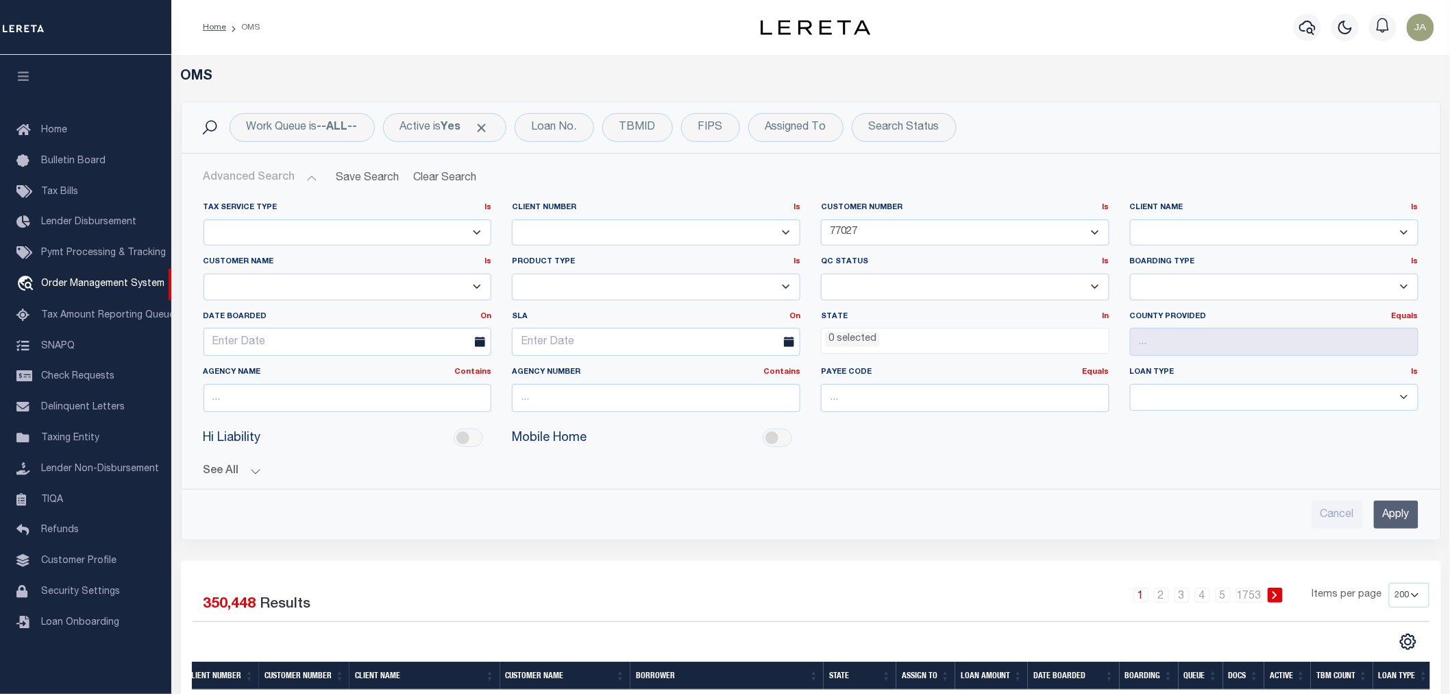
click at [1130, 219] on select "78796 AB ABL Accumatch - Refunds AF AFCU AgustinADLQBank AgustinDtrackBank ALB …" at bounding box center [1274, 232] width 289 height 27
click at [1392, 510] on input "Apply" at bounding box center [1396, 514] width 45 height 28
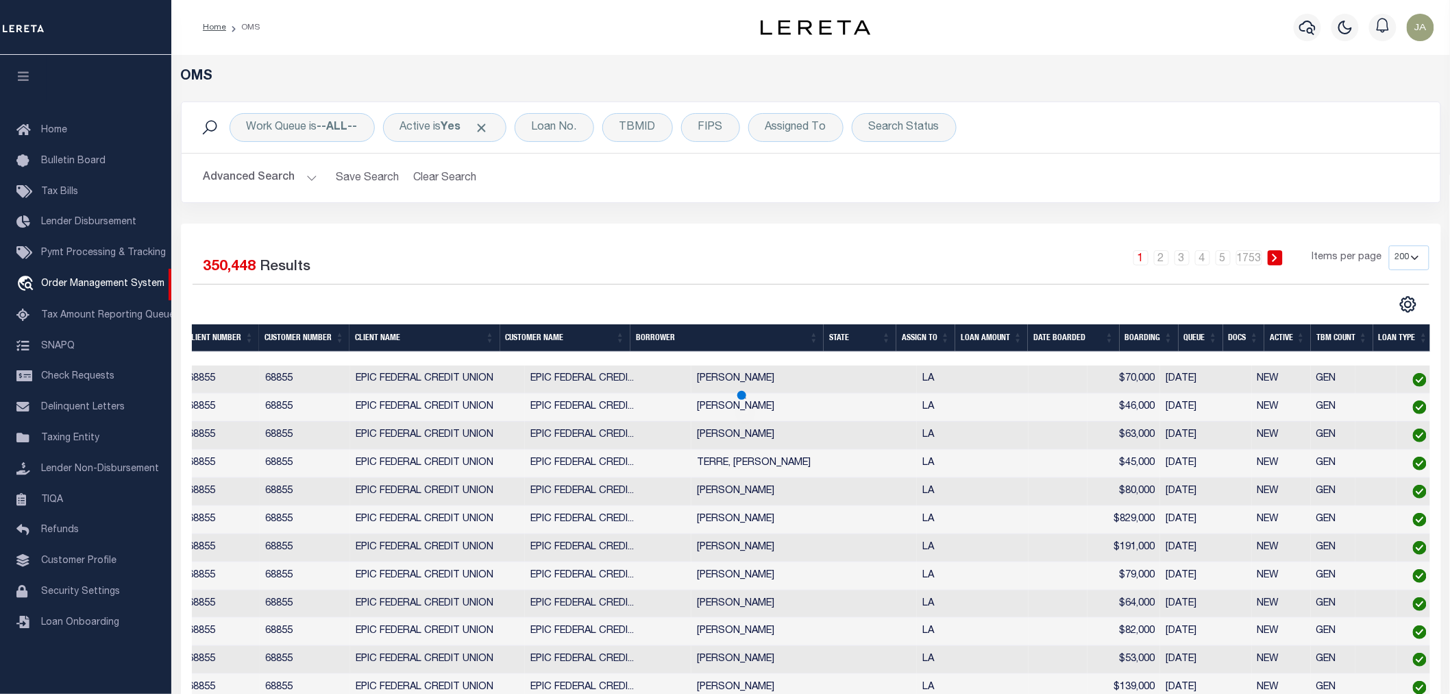
select select
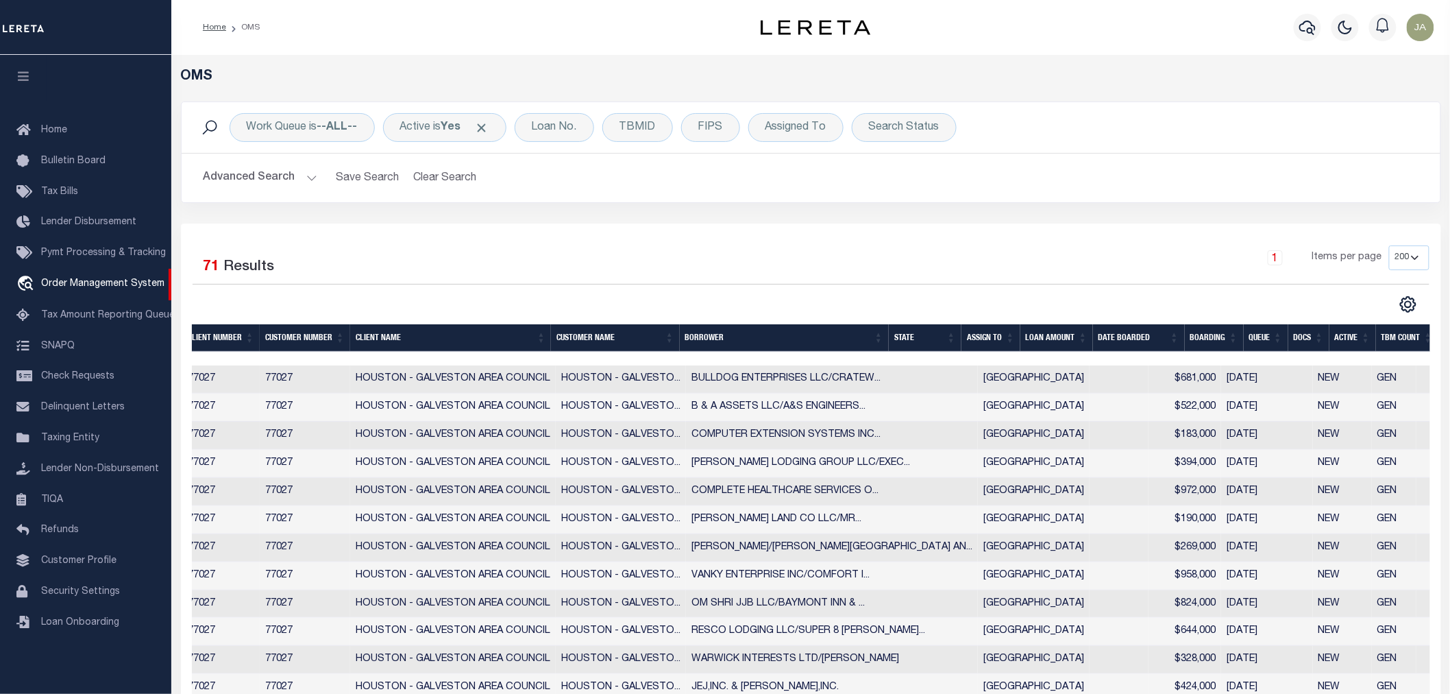
drag, startPoint x: 174, startPoint y: 5, endPoint x: 206, endPoint y: 19, distance: 34.7
click at [206, 19] on div "Home OMS Profile Sign out" at bounding box center [810, 27] width 1279 height 55
click at [946, 132] on div "Search Status" at bounding box center [904, 127] width 105 height 29
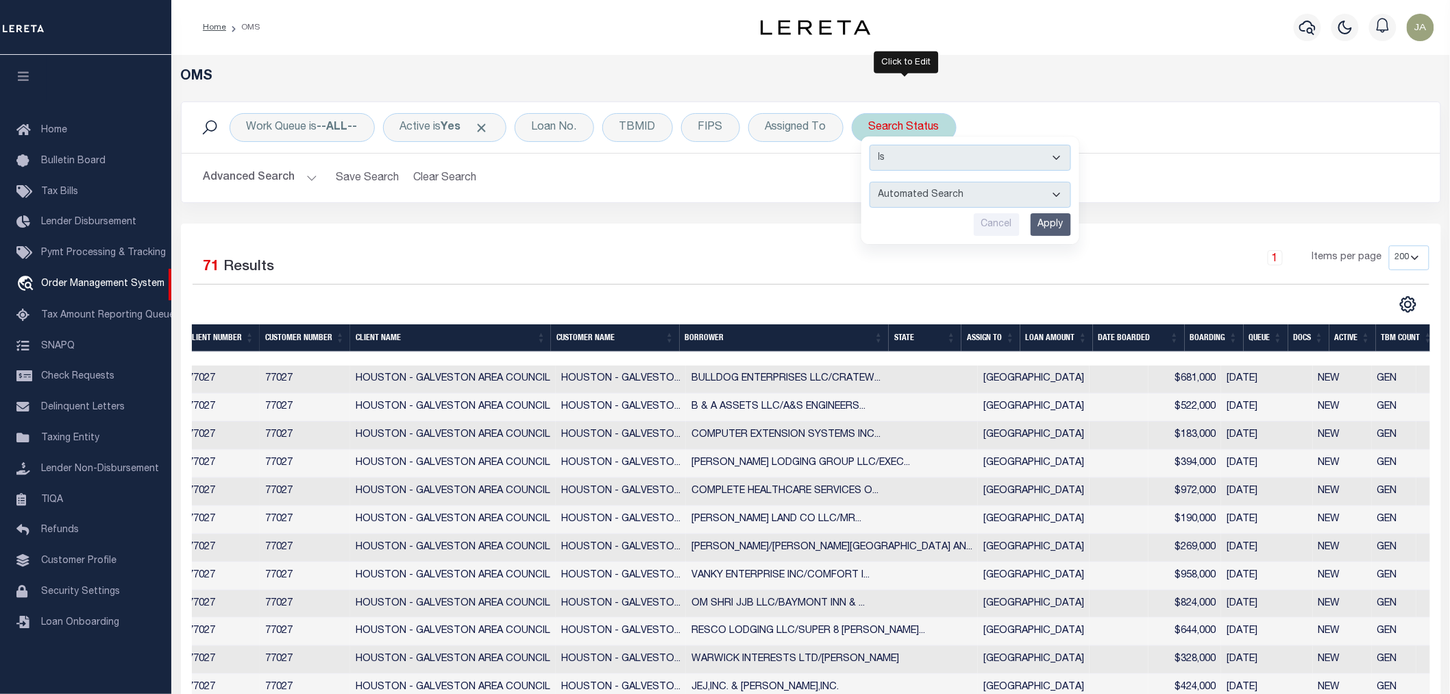
click at [1058, 193] on select "Automated Search Bad Parcel Complete Duplicate Parcel High Dollar Reporting In …" at bounding box center [971, 195] width 202 height 26
click at [1177, 187] on h2 "Advanced Search Save Search Clear Search tblSearchTopScreen_dynamictable_____De…" at bounding box center [811, 178] width 1237 height 27
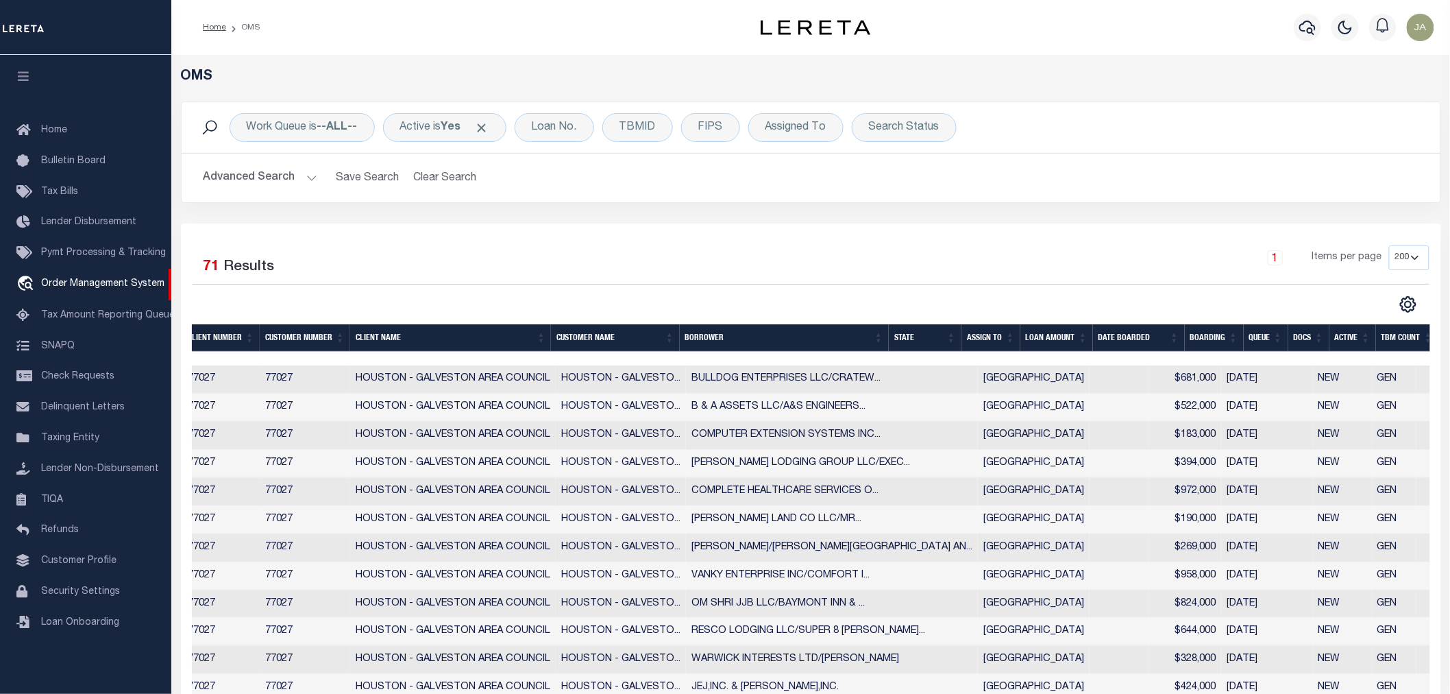
scroll to position [76, 0]
